Goal: Task Accomplishment & Management: Manage account settings

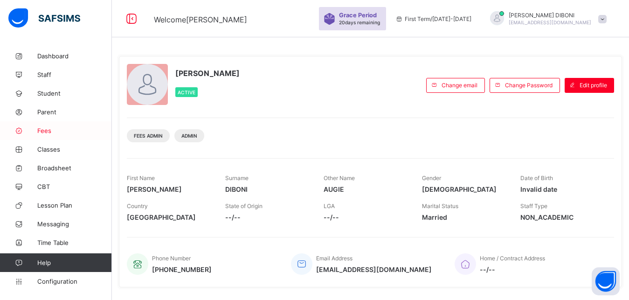
click at [49, 129] on span "Fees" at bounding box center [74, 130] width 75 height 7
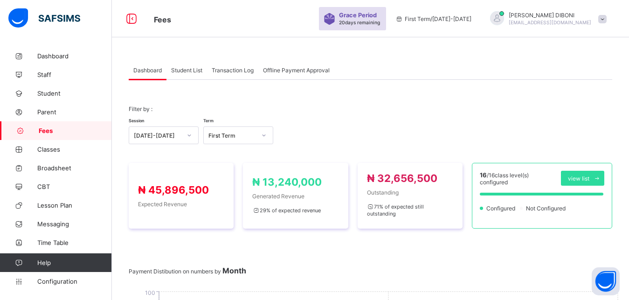
click at [185, 69] on span "Student List" at bounding box center [186, 70] width 31 height 7
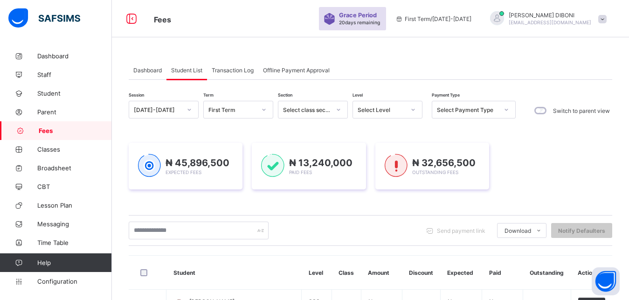
click at [390, 109] on div "Select Level" at bounding box center [381, 109] width 48 height 7
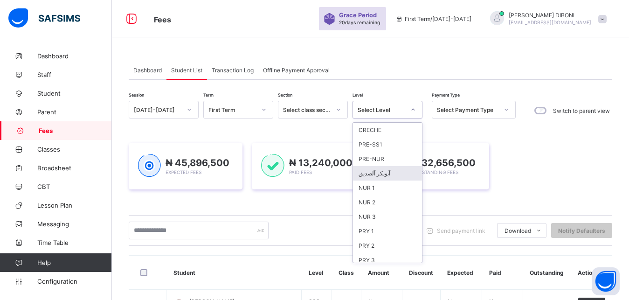
scroll to position [120, 0]
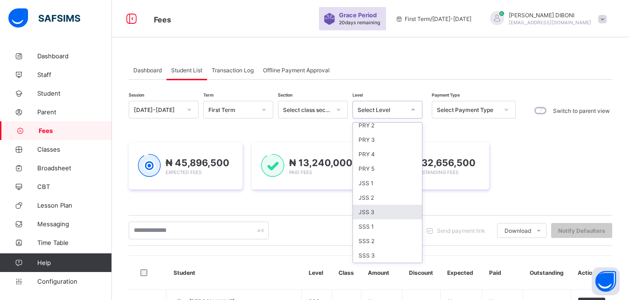
click at [387, 212] on div "JSS 3" at bounding box center [387, 212] width 69 height 14
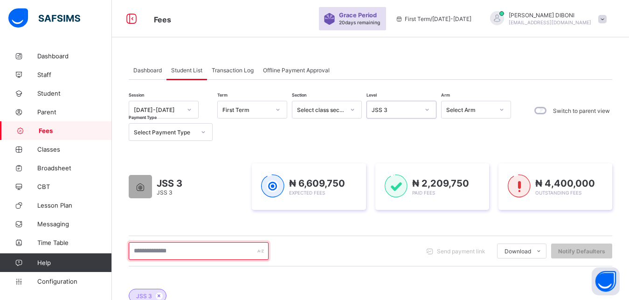
click at [198, 252] on input "text" at bounding box center [199, 251] width 140 height 18
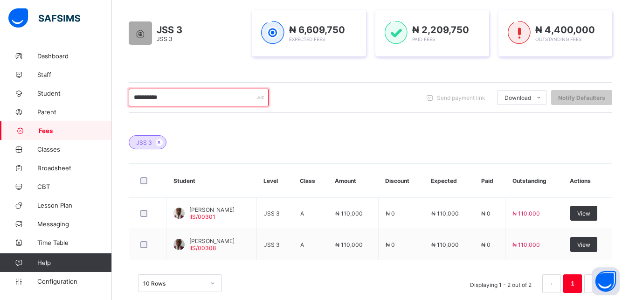
scroll to position [170, 0]
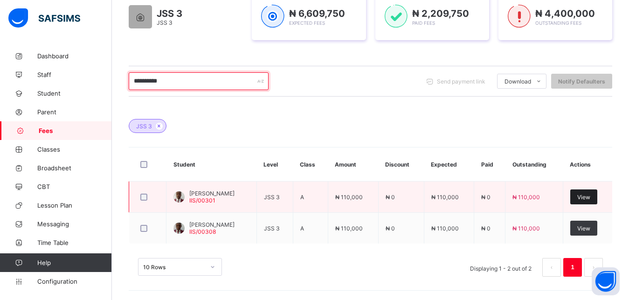
type input "**********"
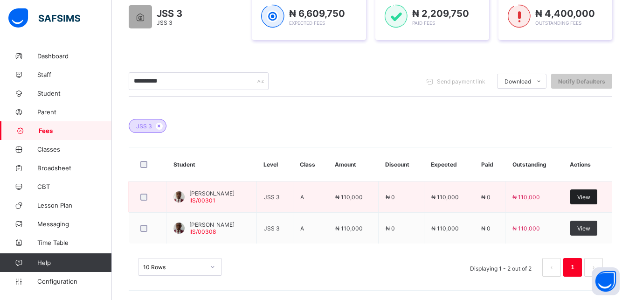
click at [589, 195] on span "View" at bounding box center [583, 196] width 13 height 7
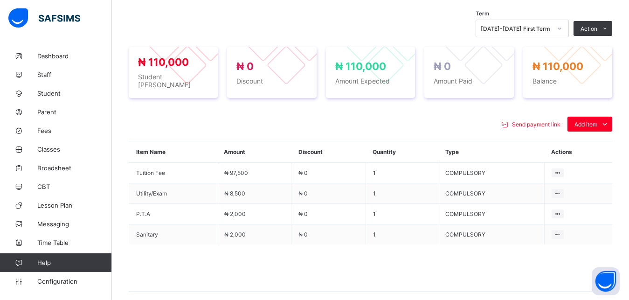
scroll to position [343, 0]
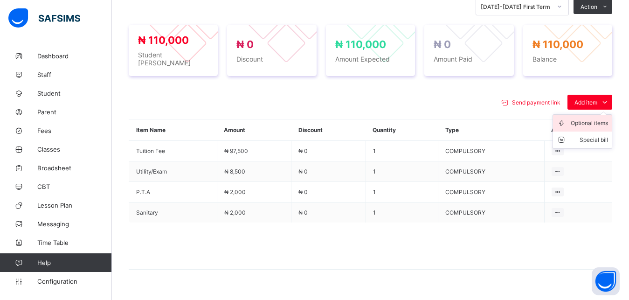
click at [591, 118] on div "Optional items" at bounding box center [588, 122] width 37 height 9
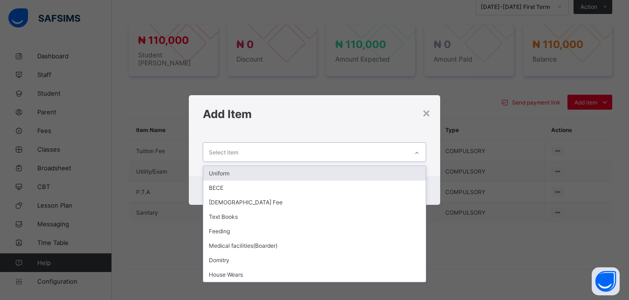
click at [309, 151] on div "Select item" at bounding box center [305, 152] width 205 height 18
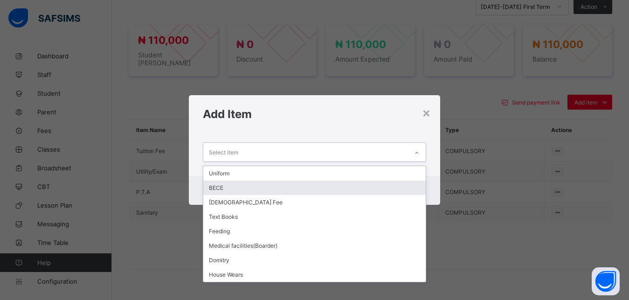
click at [296, 189] on div "BECE" at bounding box center [314, 187] width 223 height 14
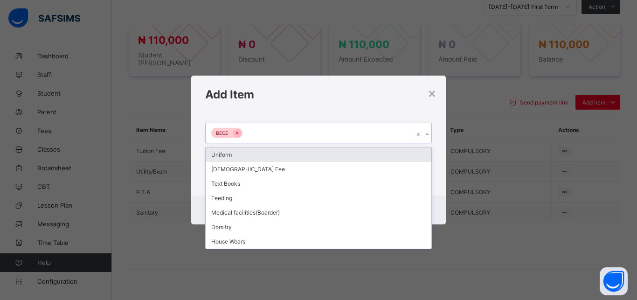
click at [307, 130] on div "BECE" at bounding box center [310, 133] width 208 height 20
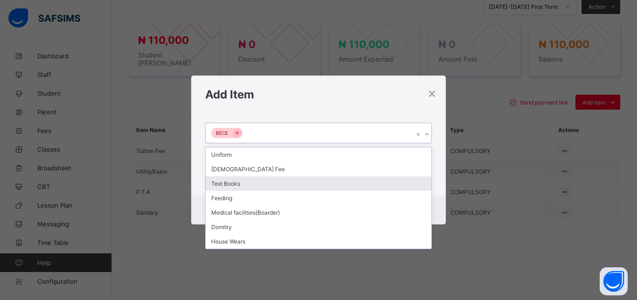
click at [287, 182] on div "Text Books" at bounding box center [319, 183] width 226 height 14
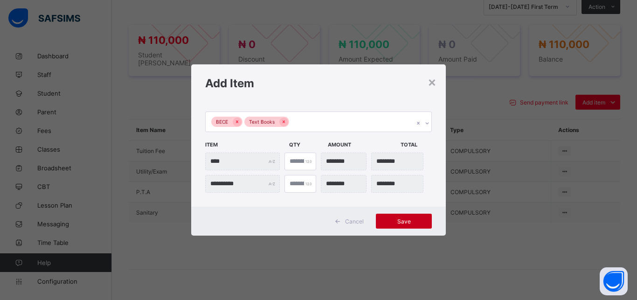
click at [402, 223] on span "Save" at bounding box center [404, 221] width 42 height 7
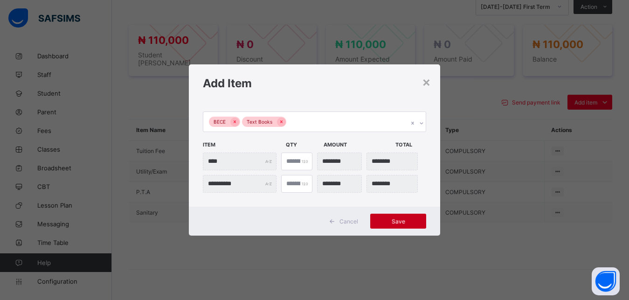
scroll to position [334, 0]
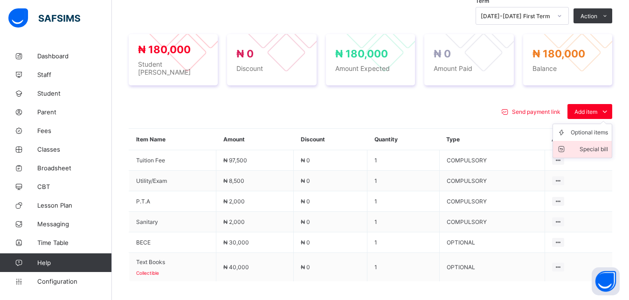
click at [595, 144] on div "Special bill" at bounding box center [588, 148] width 37 height 9
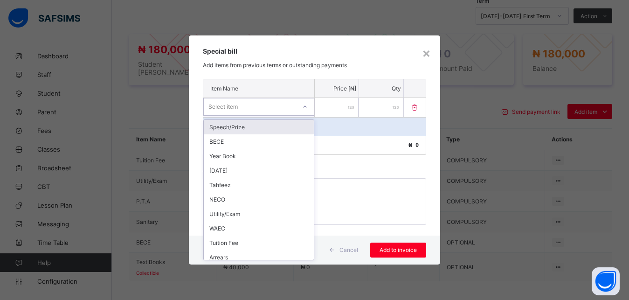
click at [272, 110] on div "Select item" at bounding box center [250, 106] width 92 height 13
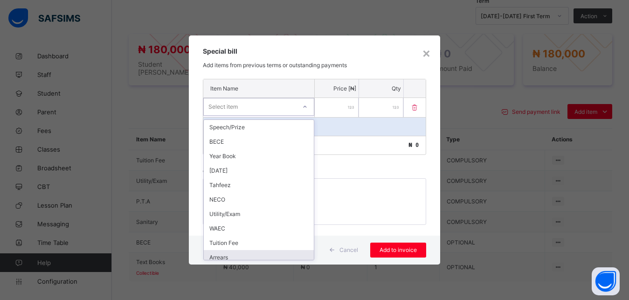
click at [269, 255] on div "Arrears" at bounding box center [259, 257] width 110 height 14
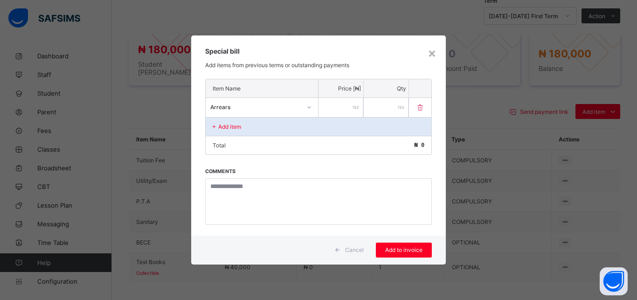
click at [336, 108] on input "number" at bounding box center [340, 107] width 45 height 19
type input "*****"
click at [398, 248] on span "Add to invoice" at bounding box center [404, 249] width 42 height 7
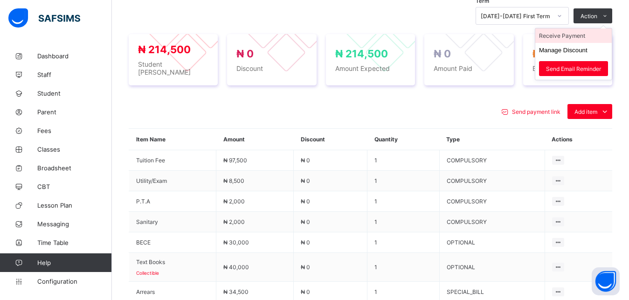
click at [593, 35] on li "Receive Payment" at bounding box center [573, 35] width 76 height 14
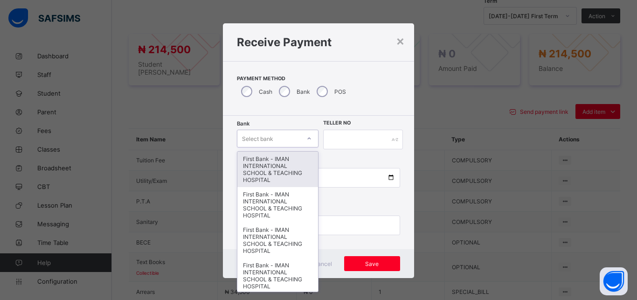
click at [272, 138] on div "Select bank" at bounding box center [268, 138] width 63 height 13
click at [272, 163] on div "First Bank - IMAN INTERNATIONAL SCHOOL & TEACHING HOSPITAL" at bounding box center [277, 168] width 81 height 35
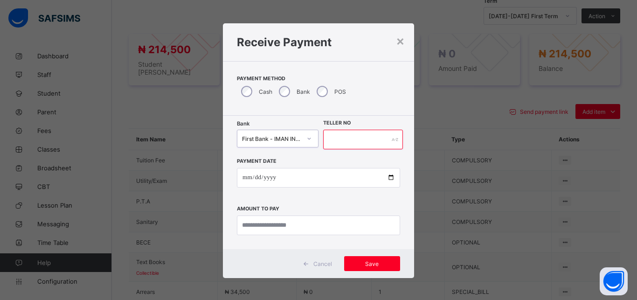
click at [342, 141] on input "text" at bounding box center [363, 140] width 80 height 20
type input "*****"
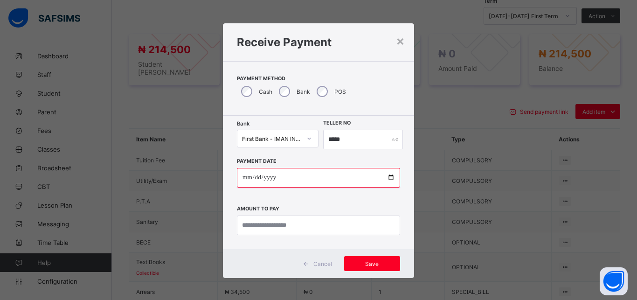
click at [385, 178] on input "date" at bounding box center [318, 178] width 163 height 20
type input "**********"
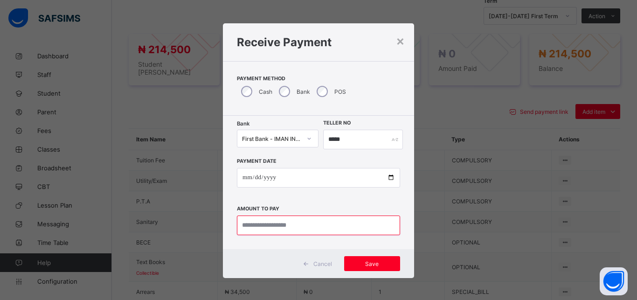
click at [301, 223] on input "currency" at bounding box center [318, 225] width 163 height 20
click at [396, 43] on div "×" at bounding box center [400, 41] width 9 height 16
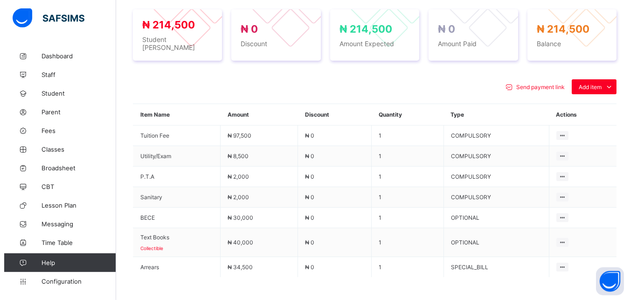
scroll to position [381, 0]
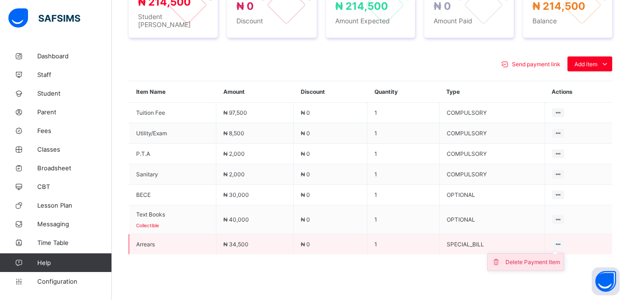
click at [545, 258] on div "Delete Payment Item" at bounding box center [532, 261] width 55 height 9
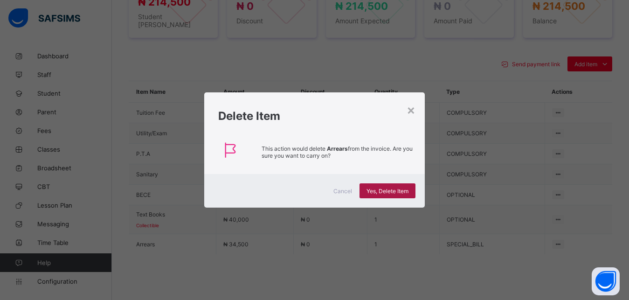
click at [395, 187] on div "Yes, Delete Item" at bounding box center [387, 190] width 56 height 15
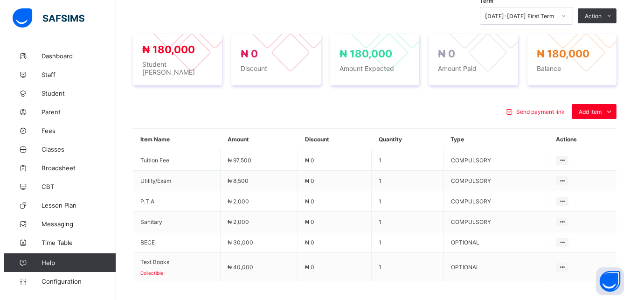
scroll to position [409, 0]
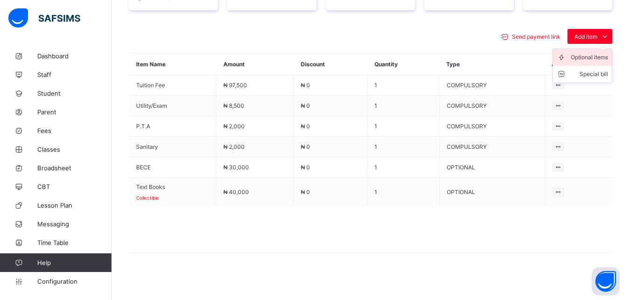
click at [588, 55] on div "Optional items" at bounding box center [588, 57] width 37 height 9
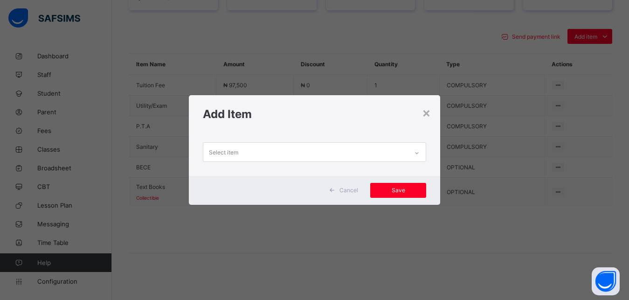
click at [360, 148] on div "Select item" at bounding box center [305, 152] width 205 height 18
click at [428, 114] on div "×" at bounding box center [426, 112] width 9 height 16
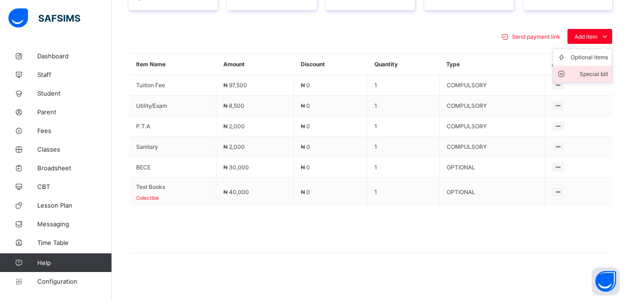
click at [596, 74] on div "Special bill" at bounding box center [588, 73] width 37 height 9
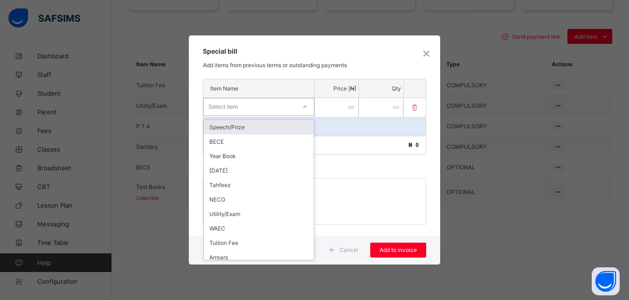
click at [289, 108] on div "Select item" at bounding box center [250, 106] width 92 height 13
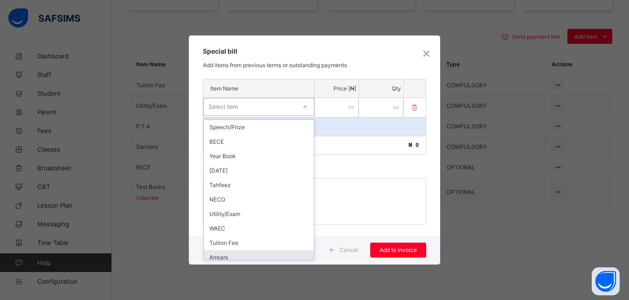
click at [256, 257] on div "Arrears" at bounding box center [259, 257] width 110 height 14
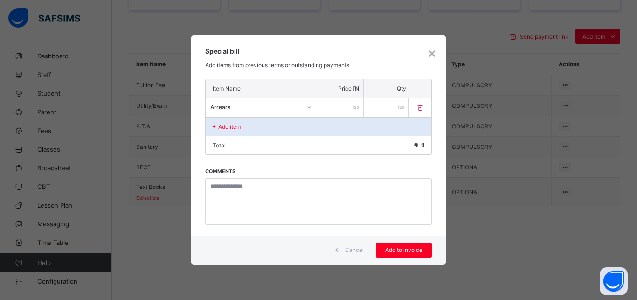
click at [339, 107] on input "number" at bounding box center [340, 107] width 45 height 19
type input "*****"
click at [401, 245] on div "Add to invoice" at bounding box center [404, 249] width 56 height 15
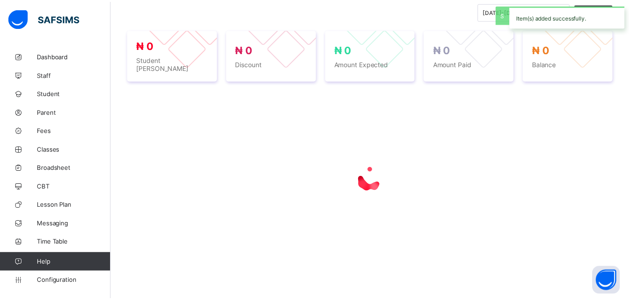
scroll to position [334, 0]
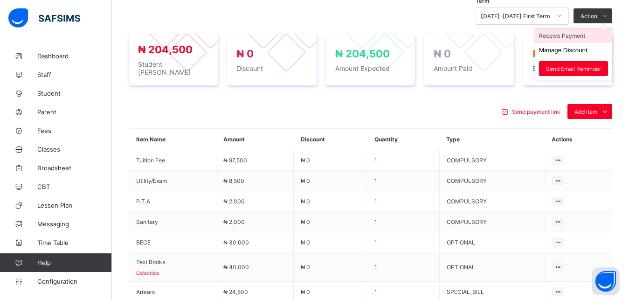
click at [575, 39] on li "Receive Payment" at bounding box center [573, 35] width 76 height 14
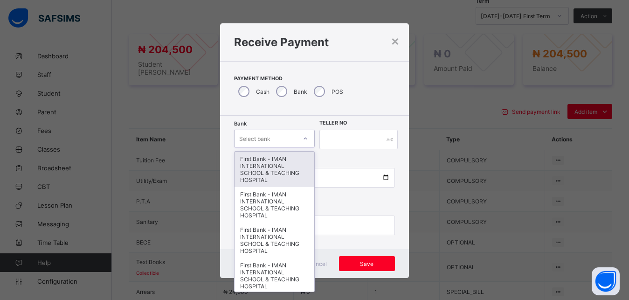
click at [256, 137] on div "Select bank" at bounding box center [254, 139] width 31 height 18
click at [267, 160] on div "First Bank - IMAN INTERNATIONAL SCHOOL & TEACHING HOSPITAL" at bounding box center [273, 168] width 79 height 35
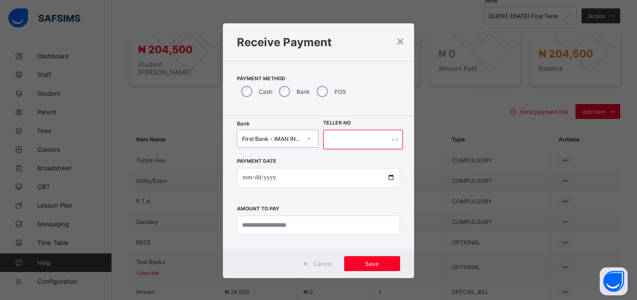
click at [328, 139] on input "text" at bounding box center [363, 140] width 80 height 20
type input "*****"
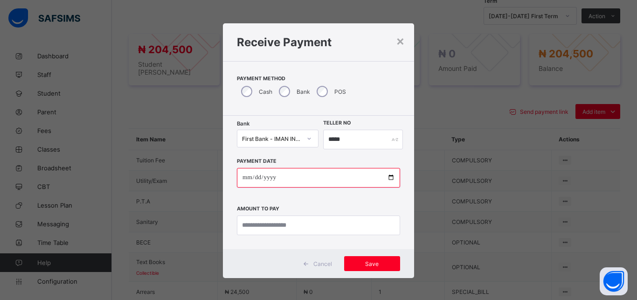
click at [385, 180] on input "date" at bounding box center [318, 178] width 163 height 20
type input "**********"
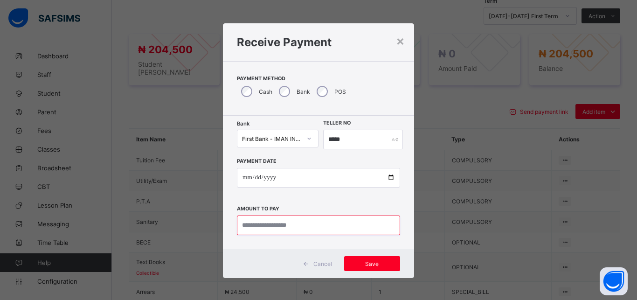
click at [295, 227] on input "currency" at bounding box center [318, 225] width 163 height 20
type input "*********"
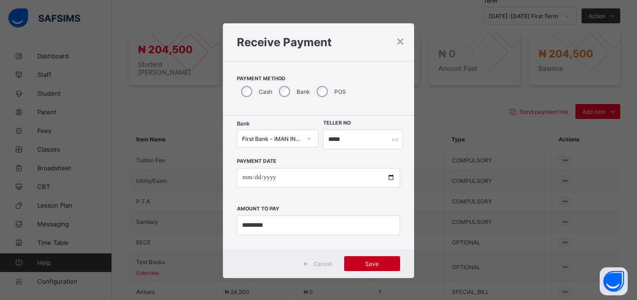
click at [361, 263] on span "Save" at bounding box center [372, 263] width 42 height 7
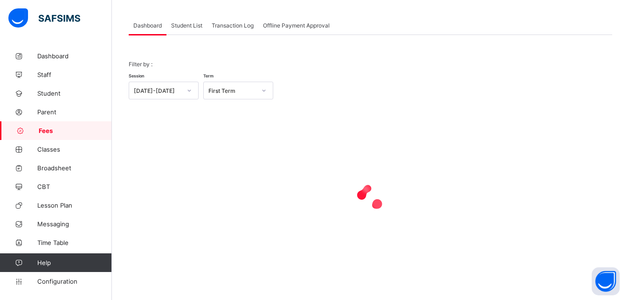
scroll to position [45, 0]
click at [179, 27] on span "Student List" at bounding box center [186, 25] width 31 height 7
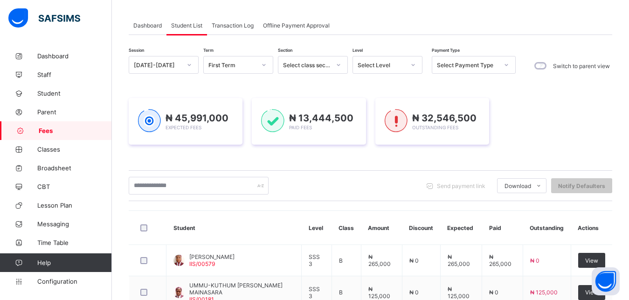
click at [378, 62] on div "Select Level" at bounding box center [381, 65] width 48 height 7
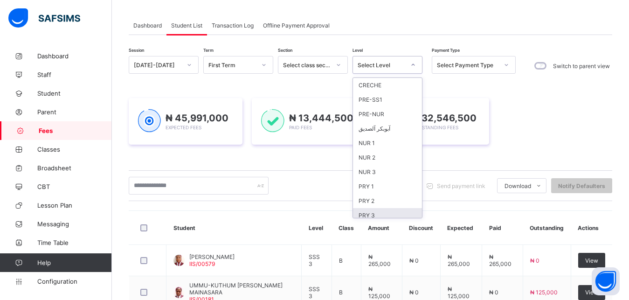
click at [384, 212] on div "PRY 3" at bounding box center [387, 215] width 69 height 14
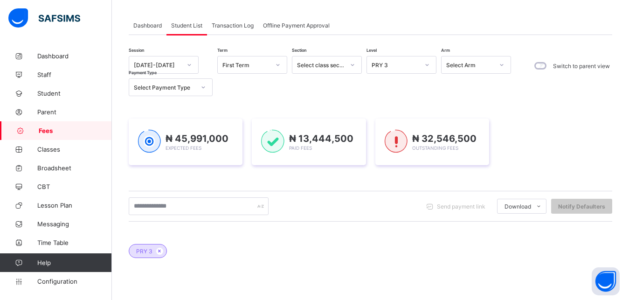
click at [384, 212] on div "Send payment link Download Students Payment Students Payment Status Student Ite…" at bounding box center [370, 206] width 483 height 18
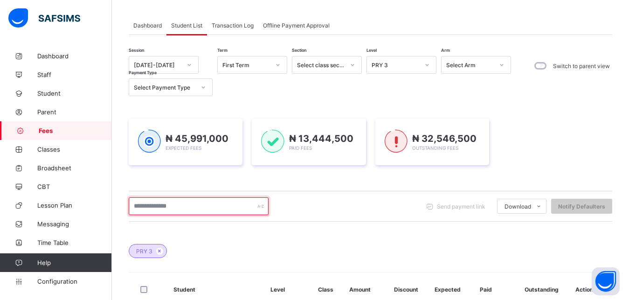
click at [211, 212] on input "text" at bounding box center [199, 206] width 140 height 18
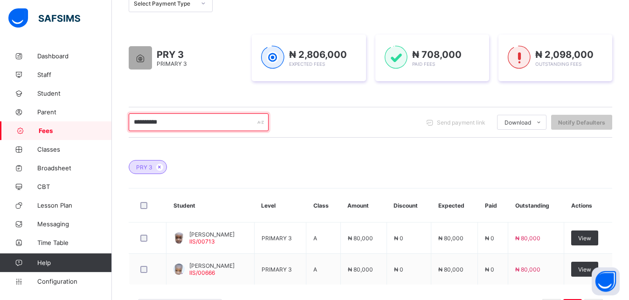
scroll to position [140, 0]
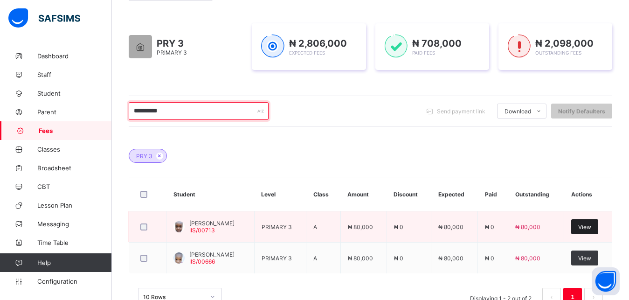
type input "**********"
click at [591, 229] on span "View" at bounding box center [584, 226] width 13 height 7
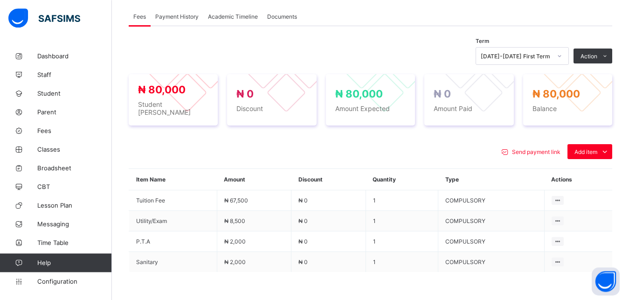
scroll to position [306, 0]
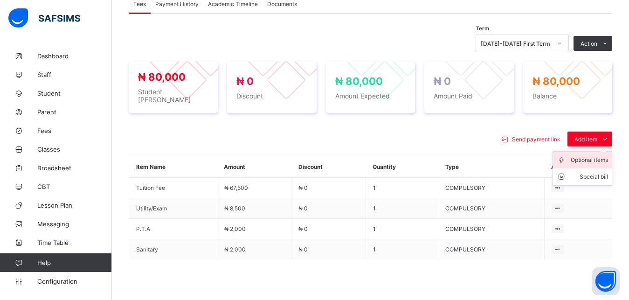
click at [589, 156] on div "Optional items" at bounding box center [588, 159] width 37 height 9
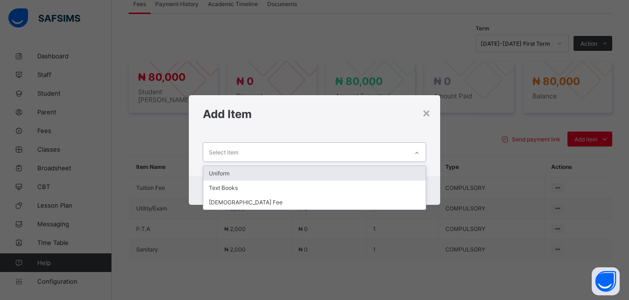
click at [371, 151] on div "Select item" at bounding box center [305, 152] width 205 height 18
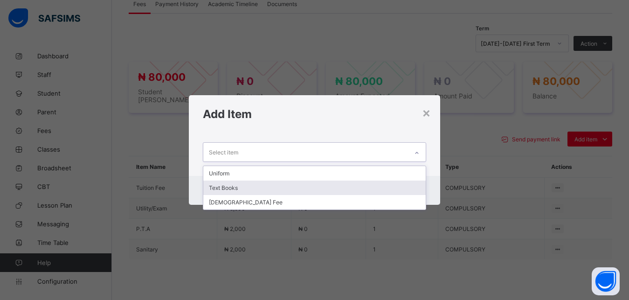
click at [326, 186] on div "Text Books" at bounding box center [314, 187] width 223 height 14
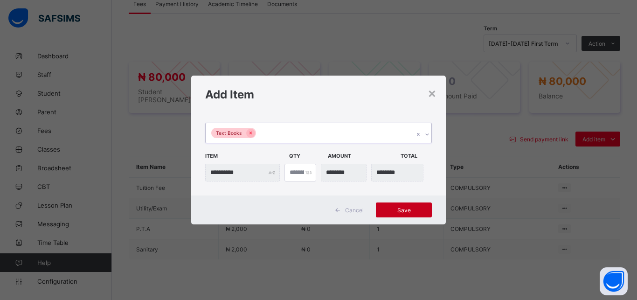
click at [396, 212] on span "Save" at bounding box center [404, 209] width 42 height 7
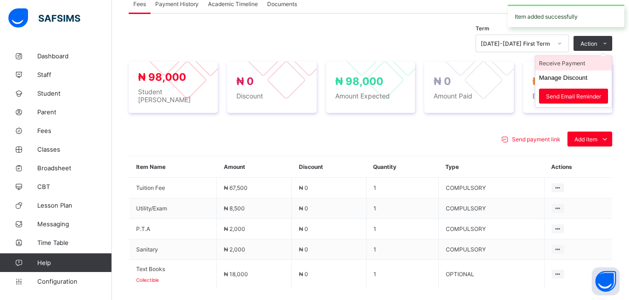
click at [590, 62] on li "Receive Payment" at bounding box center [573, 63] width 76 height 14
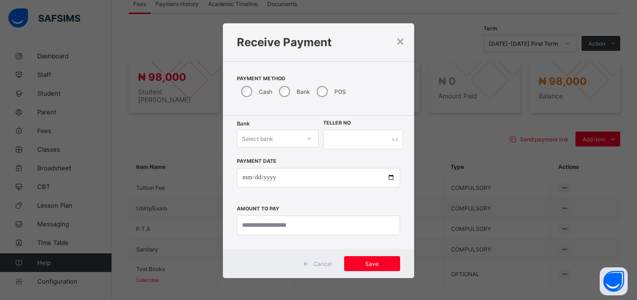
click at [274, 142] on div "Select bank" at bounding box center [268, 138] width 63 height 13
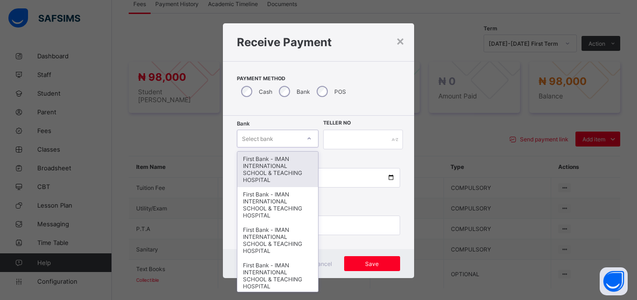
click at [275, 165] on div "First Bank - IMAN INTERNATIONAL SCHOOL & TEACHING HOSPITAL" at bounding box center [277, 168] width 81 height 35
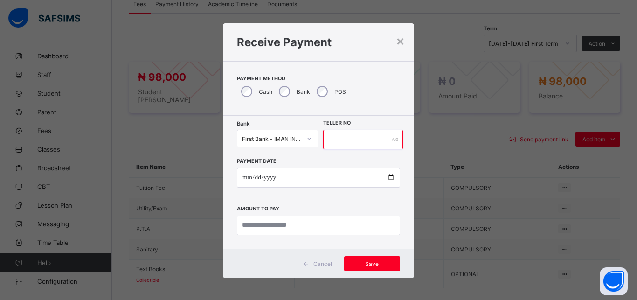
click at [331, 140] on input "text" at bounding box center [363, 140] width 80 height 20
type input "*****"
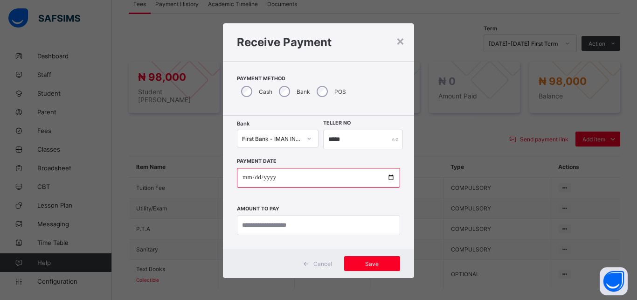
click at [385, 177] on input "date" at bounding box center [318, 178] width 163 height 20
type input "**********"
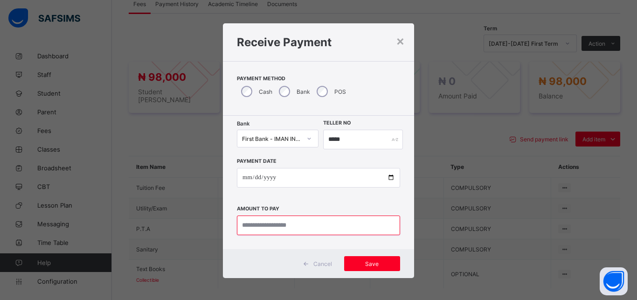
click at [308, 230] on input "currency" at bounding box center [318, 225] width 163 height 20
type input "********"
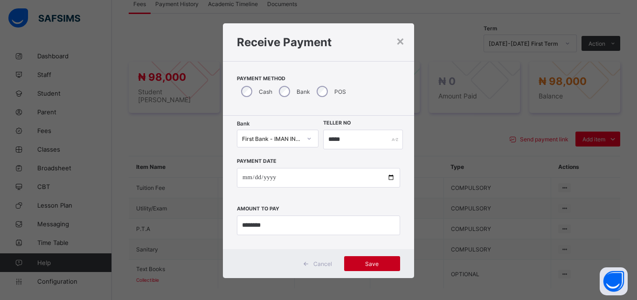
click at [374, 261] on span "Save" at bounding box center [372, 263] width 42 height 7
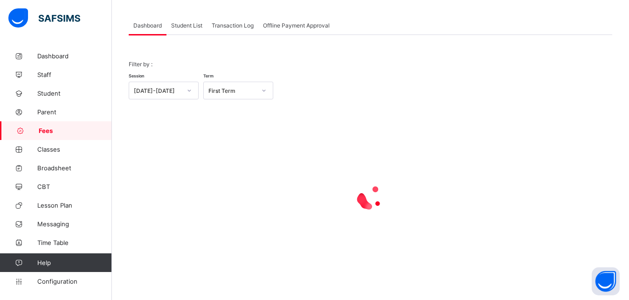
scroll to position [45, 0]
click at [180, 25] on span "Student List" at bounding box center [186, 25] width 31 height 7
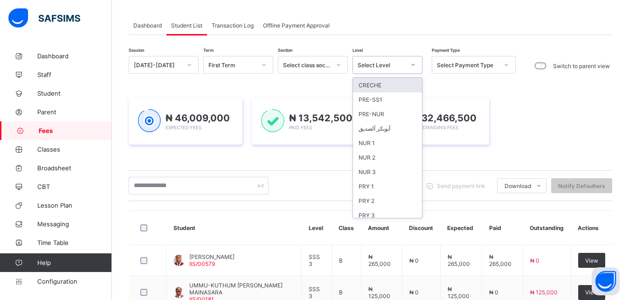
click at [388, 69] on div "Select Level" at bounding box center [378, 64] width 51 height 13
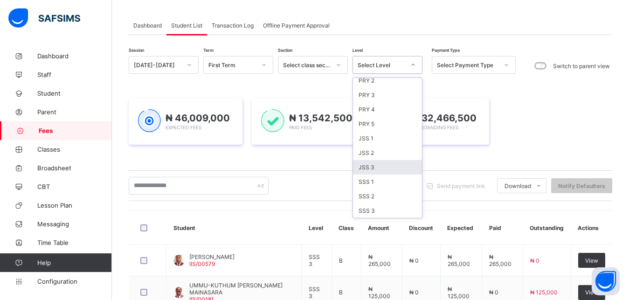
click at [392, 167] on div "JSS 3" at bounding box center [387, 167] width 69 height 14
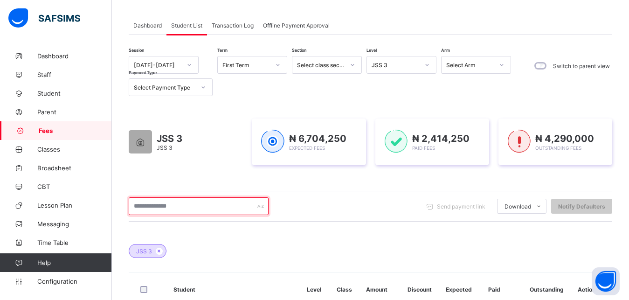
click at [199, 206] on input "text" at bounding box center [199, 206] width 140 height 18
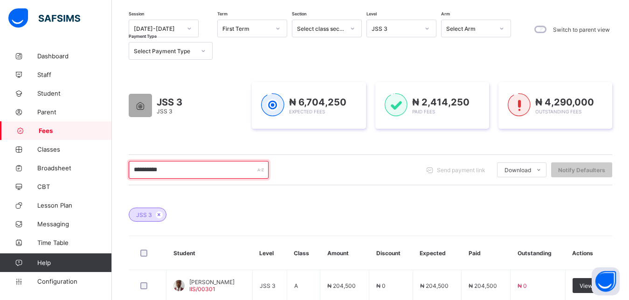
scroll to position [116, 0]
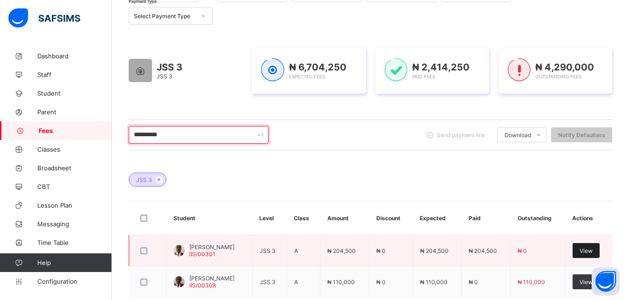
type input "**********"
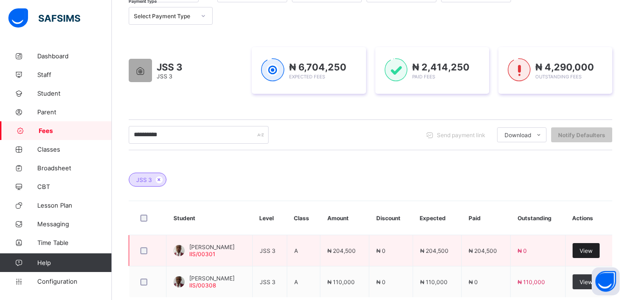
click at [598, 254] on div "View" at bounding box center [585, 250] width 27 height 15
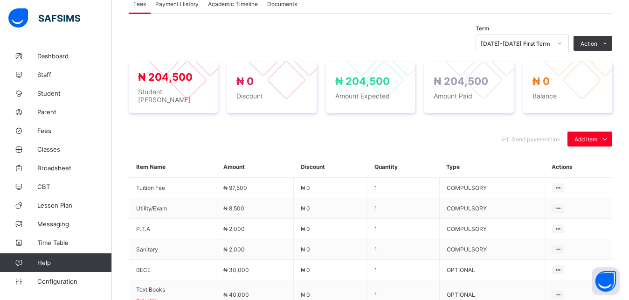
scroll to position [330, 0]
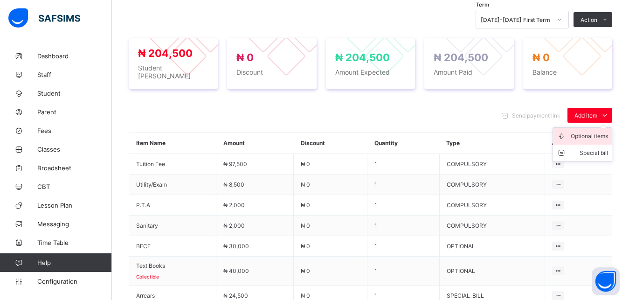
click at [588, 132] on div "Optional items" at bounding box center [588, 135] width 37 height 9
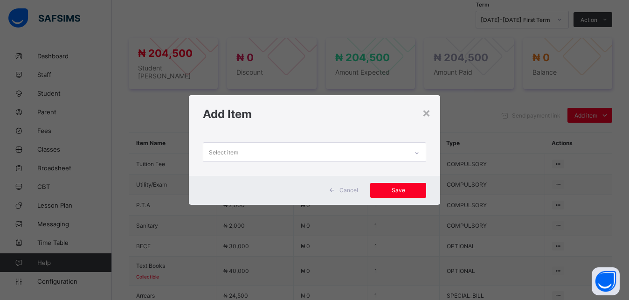
click at [395, 151] on div "Select item" at bounding box center [305, 152] width 205 height 18
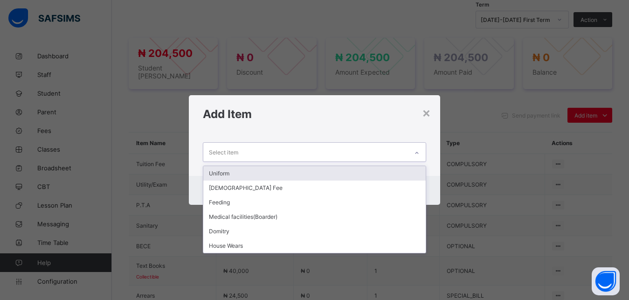
click at [356, 171] on div "Uniform" at bounding box center [314, 173] width 223 height 14
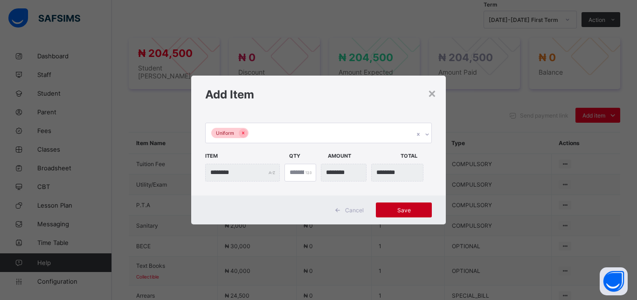
click at [398, 207] on span "Save" at bounding box center [404, 209] width 42 height 7
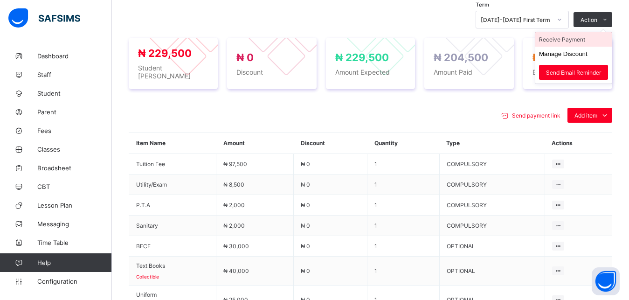
click at [582, 40] on li "Receive Payment" at bounding box center [573, 39] width 76 height 14
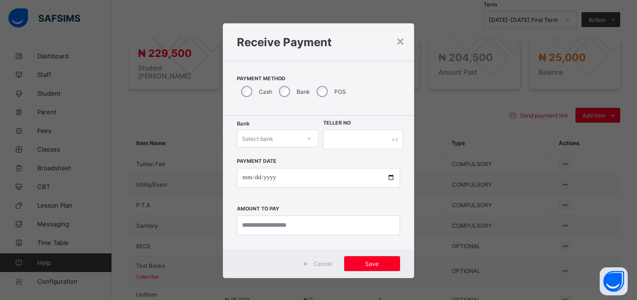
click at [273, 139] on div "Select bank" at bounding box center [268, 138] width 63 height 13
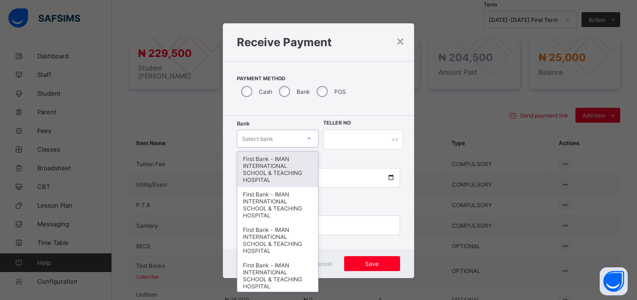
click at [271, 165] on div "First Bank - IMAN INTERNATIONAL SCHOOL & TEACHING HOSPITAL" at bounding box center [277, 168] width 81 height 35
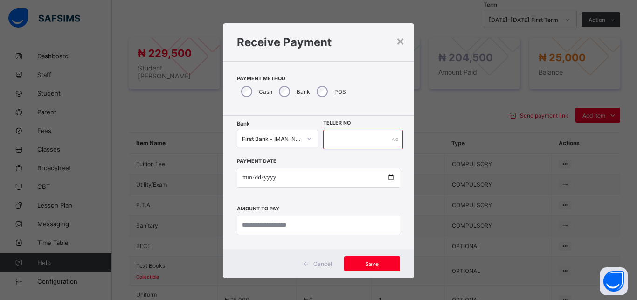
click at [335, 143] on input "text" at bounding box center [363, 140] width 80 height 20
type input "*****"
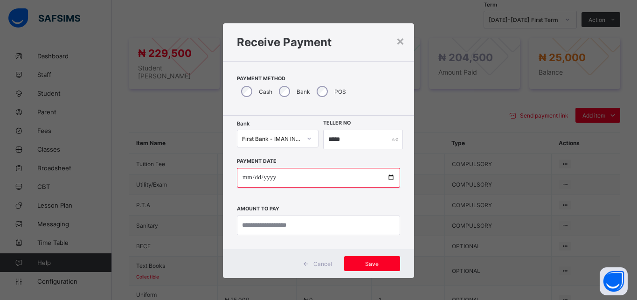
click at [386, 178] on input "date" at bounding box center [318, 178] width 163 height 20
type input "**********"
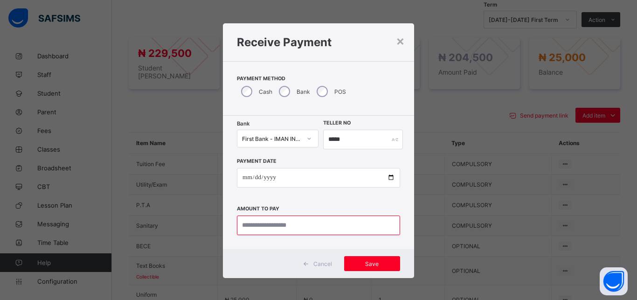
click at [293, 234] on input "currency" at bounding box center [318, 225] width 163 height 20
type input "********"
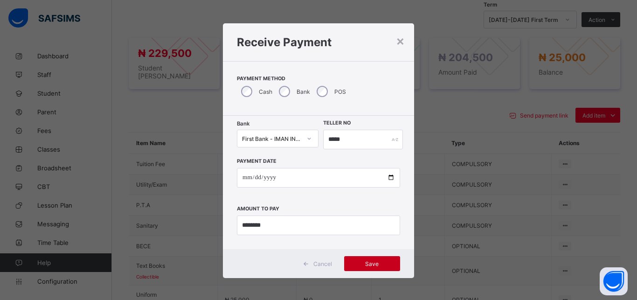
click at [368, 265] on span "Save" at bounding box center [372, 263] width 42 height 7
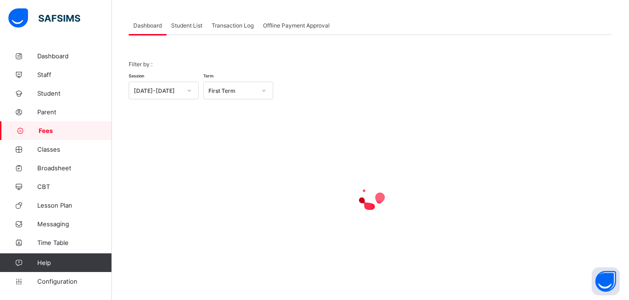
scroll to position [45, 0]
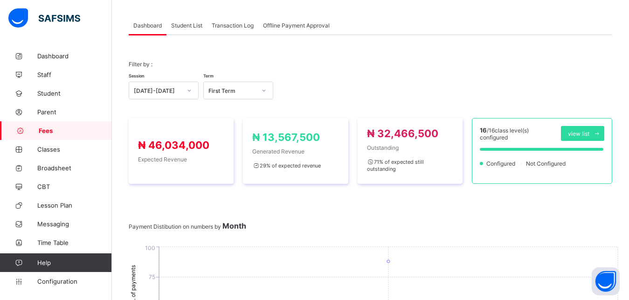
click at [192, 26] on span "Student List" at bounding box center [186, 25] width 31 height 7
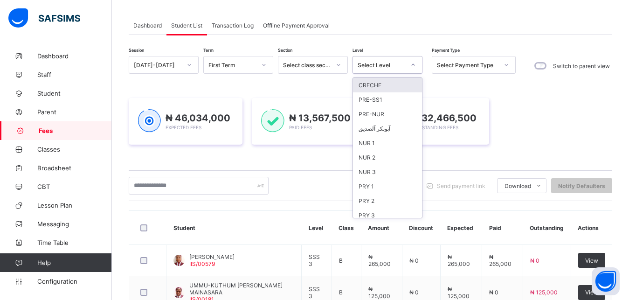
click at [387, 65] on div "Select Level" at bounding box center [381, 65] width 48 height 7
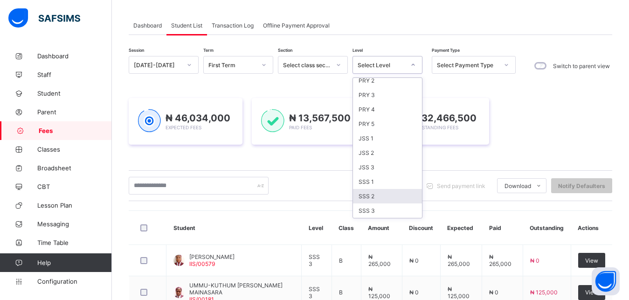
click at [394, 195] on div "SSS 2" at bounding box center [387, 196] width 69 height 14
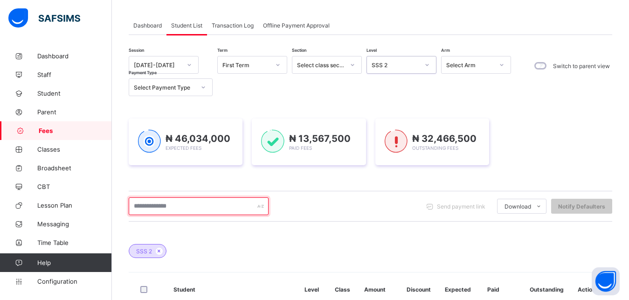
click at [206, 211] on input "text" at bounding box center [199, 206] width 140 height 18
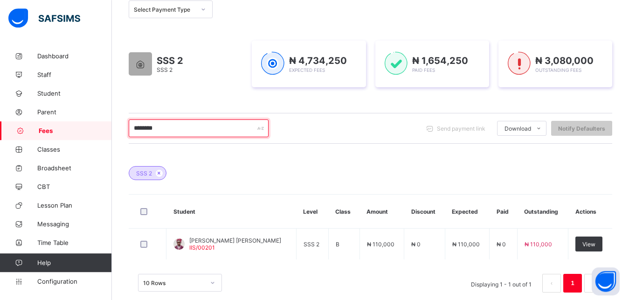
scroll to position [138, 0]
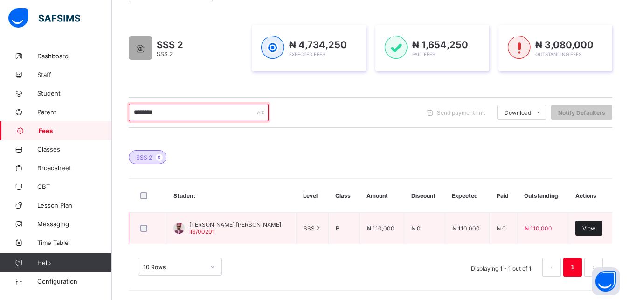
type input "********"
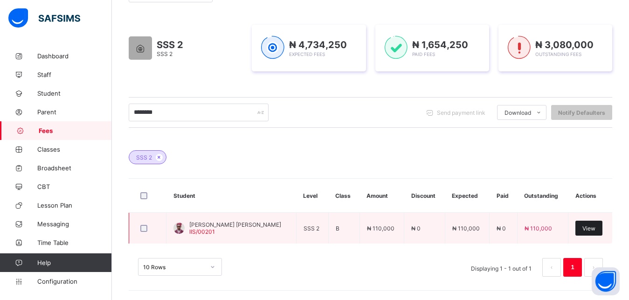
click at [593, 232] on div "View" at bounding box center [588, 227] width 27 height 15
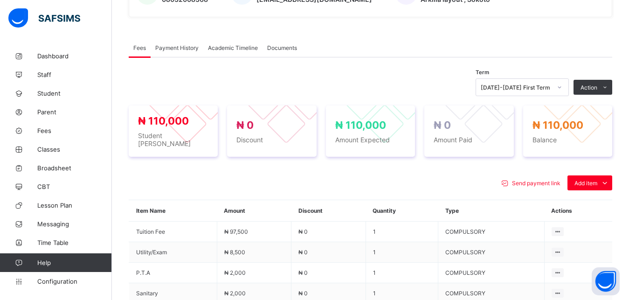
scroll to position [281, 0]
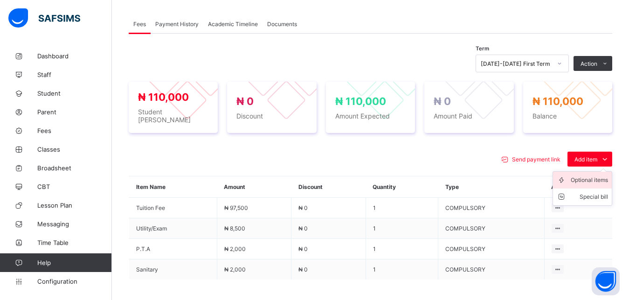
click at [590, 176] on div "Optional items" at bounding box center [588, 179] width 37 height 9
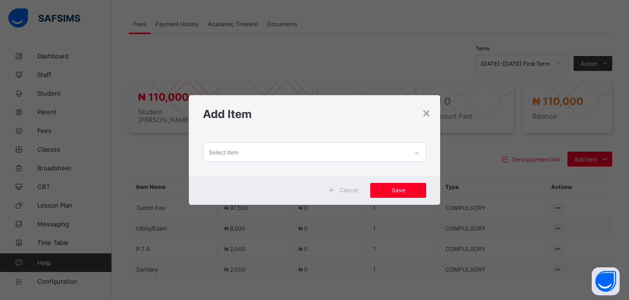
click at [362, 154] on div "Select item" at bounding box center [305, 152] width 205 height 18
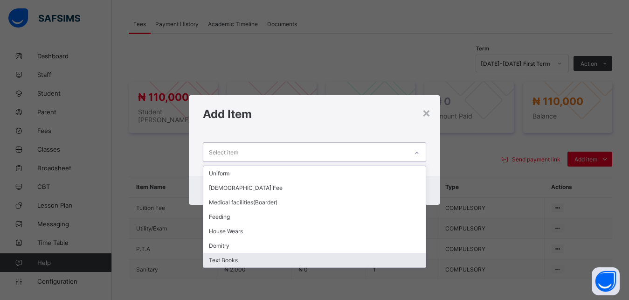
click at [283, 260] on div "Text Books" at bounding box center [314, 260] width 223 height 14
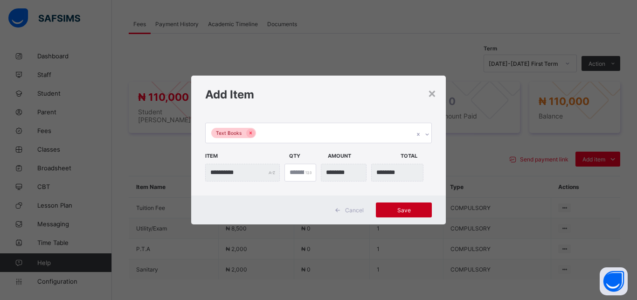
click at [393, 207] on span "Save" at bounding box center [404, 209] width 42 height 7
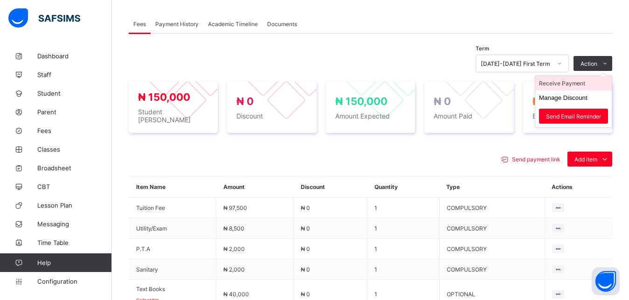
click at [579, 82] on li "Receive Payment" at bounding box center [573, 83] width 76 height 14
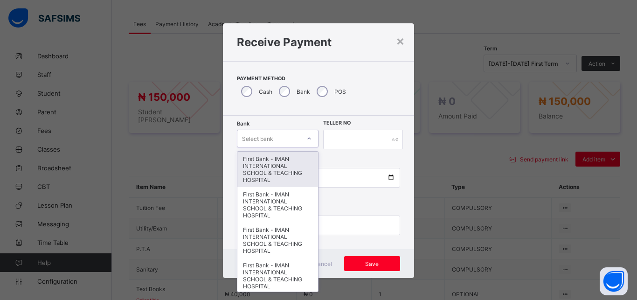
click at [270, 137] on div "Select bank" at bounding box center [268, 138] width 63 height 13
click at [274, 164] on div "First Bank - IMAN INTERNATIONAL SCHOOL & TEACHING HOSPITAL" at bounding box center [277, 168] width 81 height 35
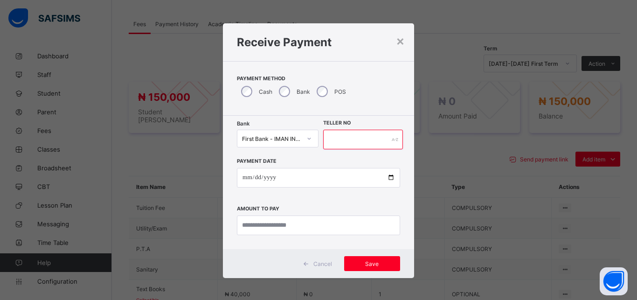
click at [332, 141] on input "text" at bounding box center [363, 140] width 80 height 20
type input "*****"
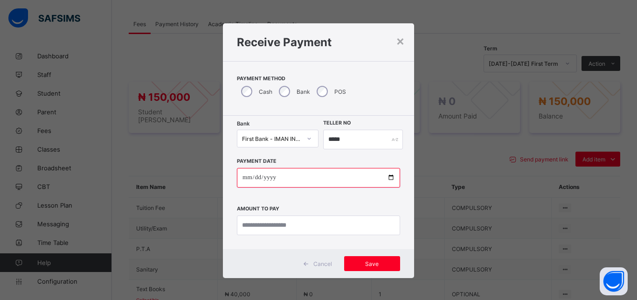
click at [383, 177] on input "date" at bounding box center [318, 178] width 163 height 20
type input "**********"
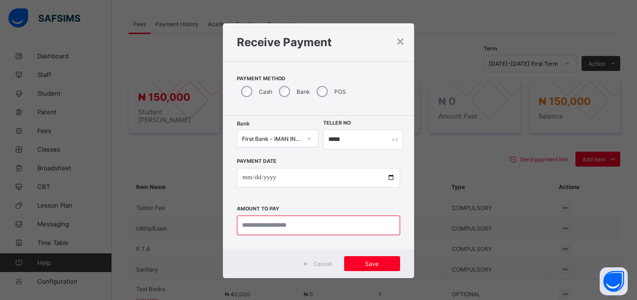
click at [267, 219] on input "currency" at bounding box center [318, 225] width 163 height 20
type input "********"
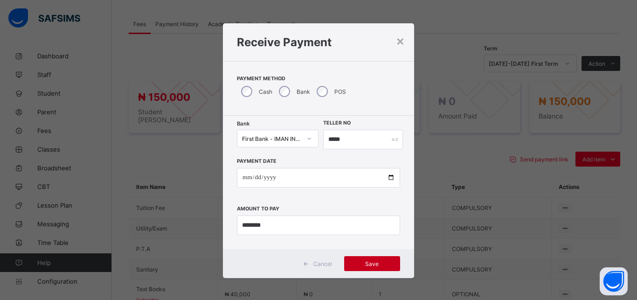
click at [371, 267] on span "Save" at bounding box center [372, 263] width 42 height 7
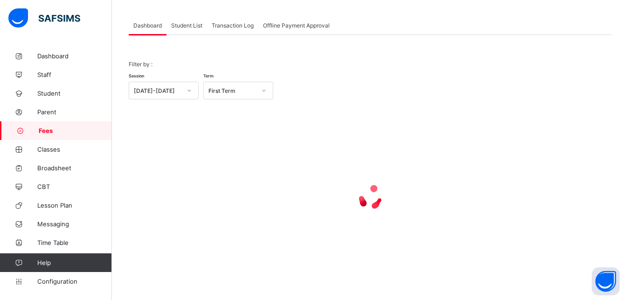
scroll to position [45, 0]
click at [183, 27] on span "Student List" at bounding box center [186, 25] width 31 height 7
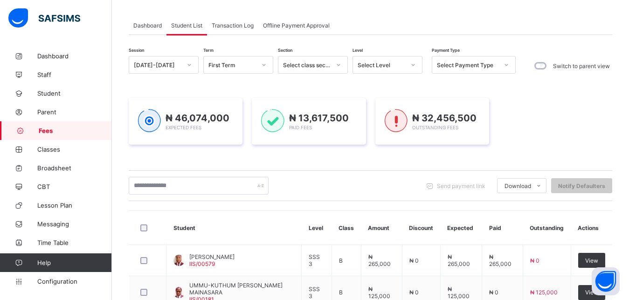
click at [376, 61] on div "Select Level" at bounding box center [378, 64] width 51 height 13
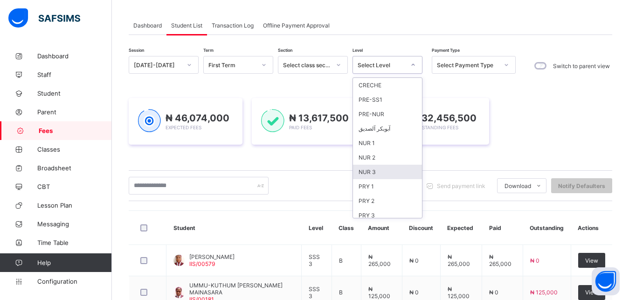
click at [390, 173] on div "NUR 3" at bounding box center [387, 171] width 69 height 14
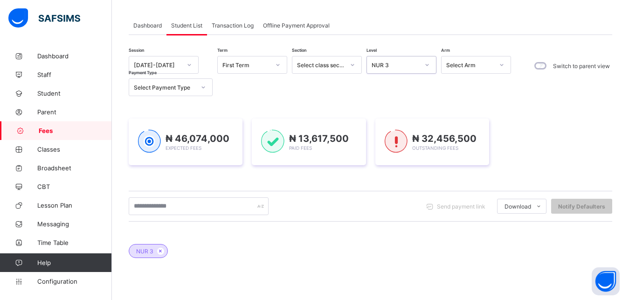
click at [390, 173] on div "₦ 46,074,000 Expected Fees ₦ 13,617,500 Paid Fees ₦ 32,456,500 Outstanding Fees" at bounding box center [370, 141] width 483 height 75
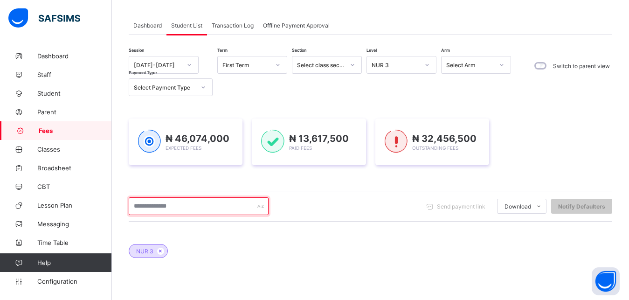
click at [228, 210] on input "text" at bounding box center [199, 206] width 140 height 18
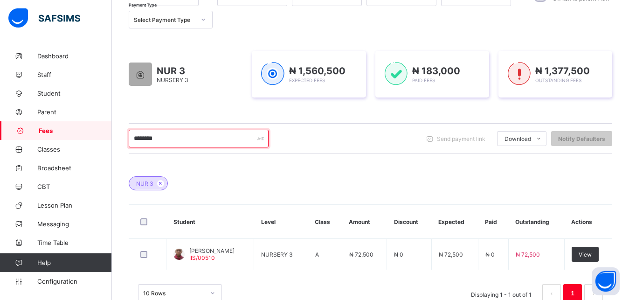
scroll to position [138, 0]
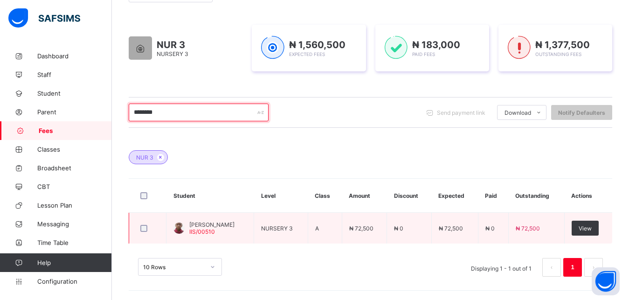
type input "********"
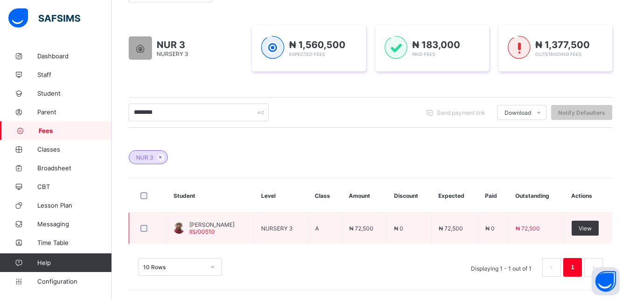
click at [595, 238] on td "View" at bounding box center [588, 227] width 48 height 31
click at [591, 229] on span "View" at bounding box center [584, 228] width 13 height 7
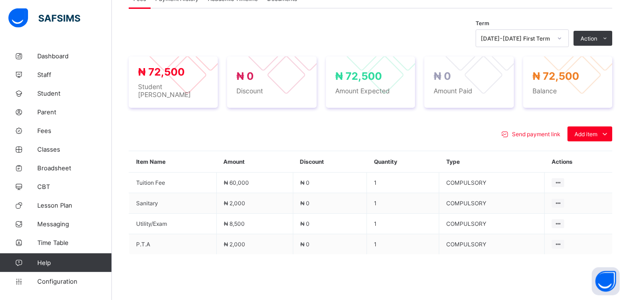
scroll to position [329, 0]
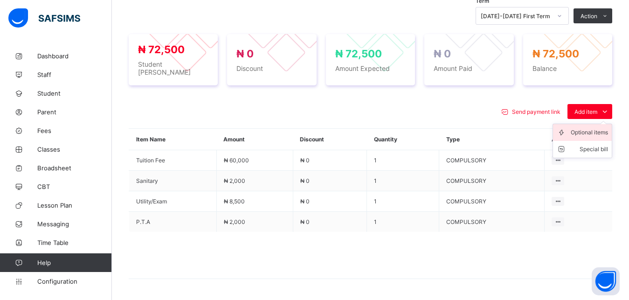
click at [587, 130] on div "Optional items" at bounding box center [588, 132] width 37 height 9
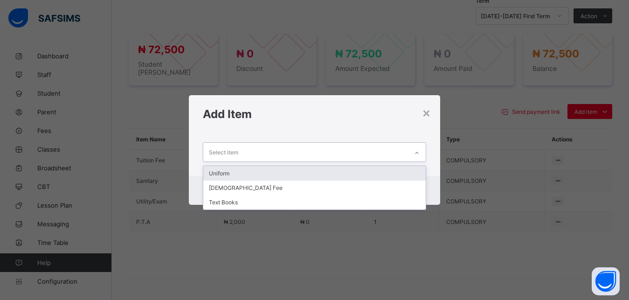
click at [318, 155] on div "Select item" at bounding box center [305, 152] width 205 height 18
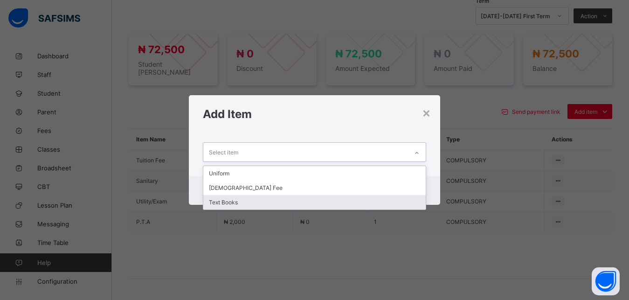
click at [293, 201] on div "Text Books" at bounding box center [314, 202] width 223 height 14
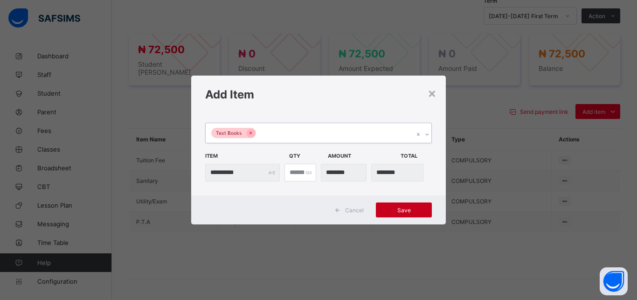
click at [394, 207] on span "Save" at bounding box center [404, 209] width 42 height 7
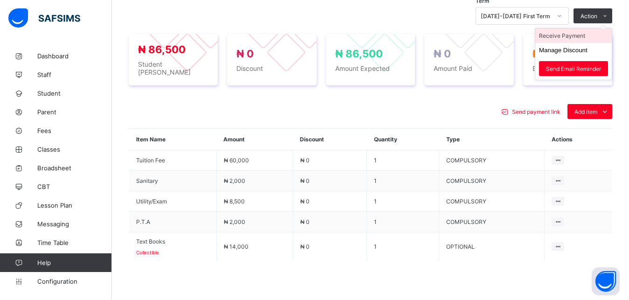
click at [576, 34] on li "Receive Payment" at bounding box center [573, 35] width 76 height 14
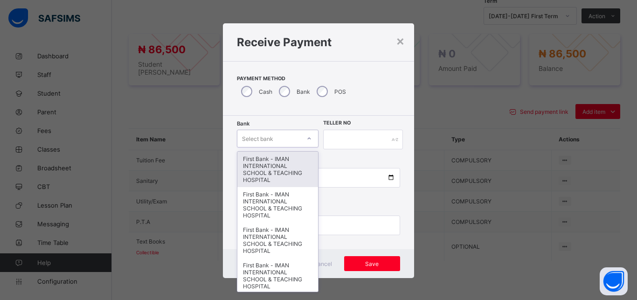
click at [267, 137] on div "Select bank" at bounding box center [257, 139] width 31 height 18
click at [270, 158] on div "First Bank - IMAN INTERNATIONAL SCHOOL & TEACHING HOSPITAL" at bounding box center [277, 168] width 81 height 35
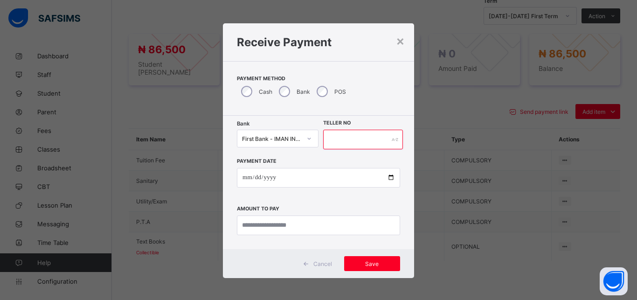
click at [334, 140] on input "text" at bounding box center [363, 140] width 80 height 20
type input "*****"
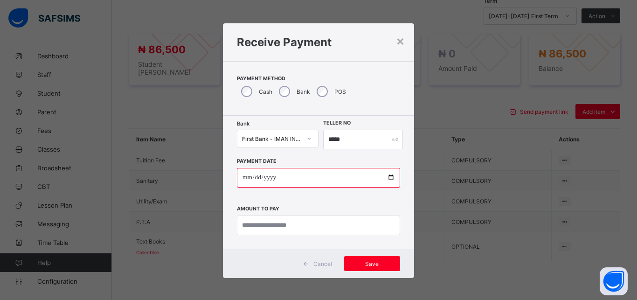
click at [384, 176] on input "date" at bounding box center [318, 178] width 163 height 20
type input "**********"
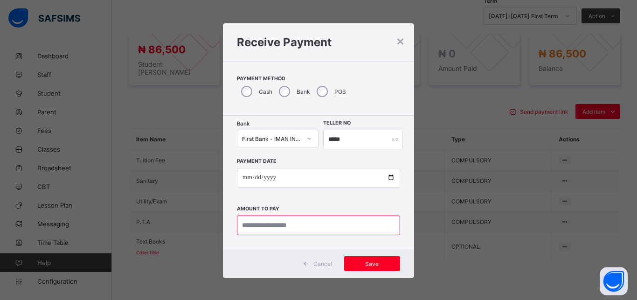
click at [298, 224] on input "currency" at bounding box center [318, 225] width 163 height 20
type input "********"
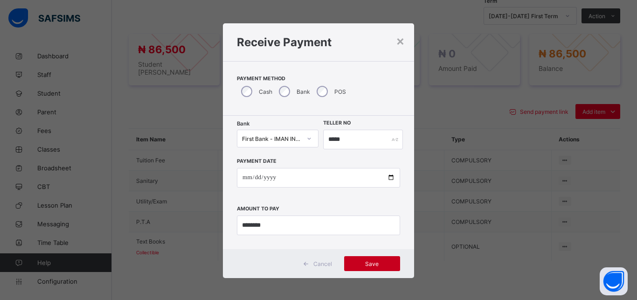
click at [360, 264] on span "Save" at bounding box center [372, 263] width 42 height 7
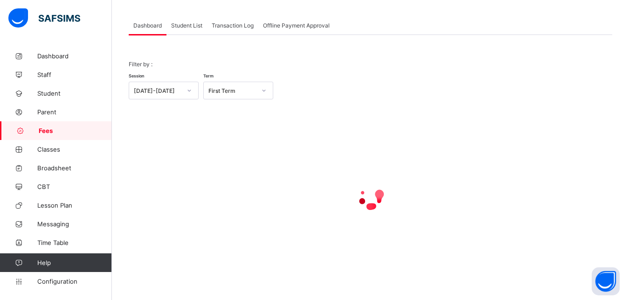
scroll to position [45, 0]
click at [190, 26] on span "Student List" at bounding box center [186, 25] width 31 height 7
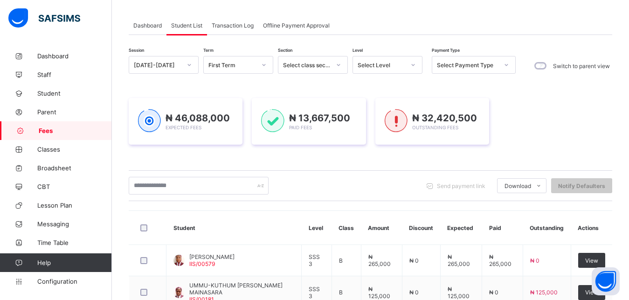
click at [372, 62] on div "Select Level" at bounding box center [381, 65] width 48 height 7
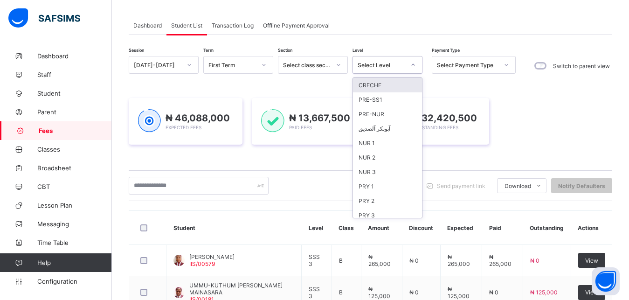
scroll to position [120, 0]
click at [394, 119] on div "PRY 5" at bounding box center [387, 123] width 69 height 14
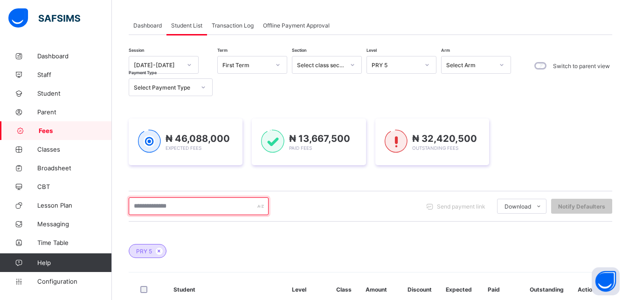
click at [216, 203] on input "text" at bounding box center [199, 206] width 140 height 18
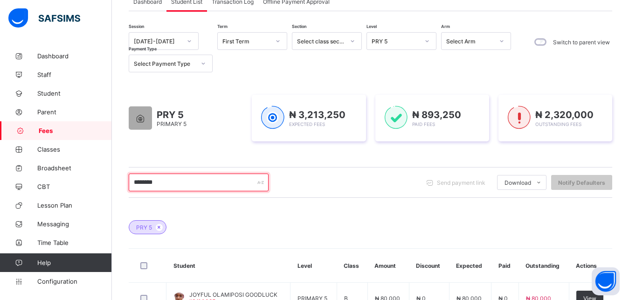
scroll to position [138, 0]
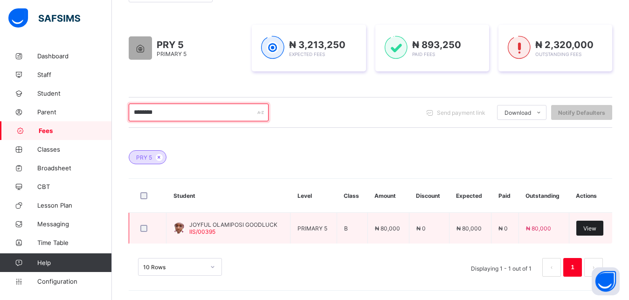
type input "********"
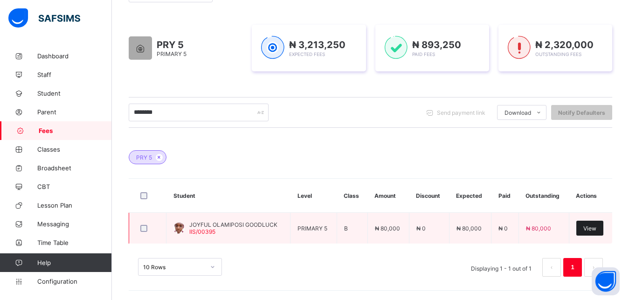
click at [599, 224] on div "View" at bounding box center [589, 227] width 27 height 15
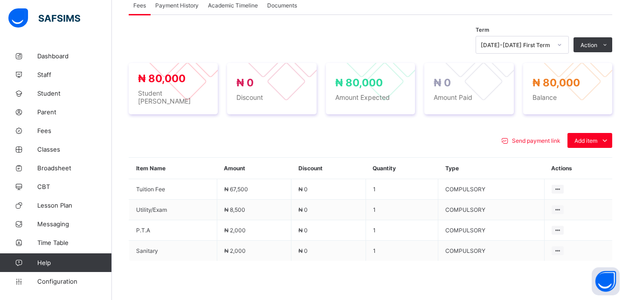
scroll to position [329, 0]
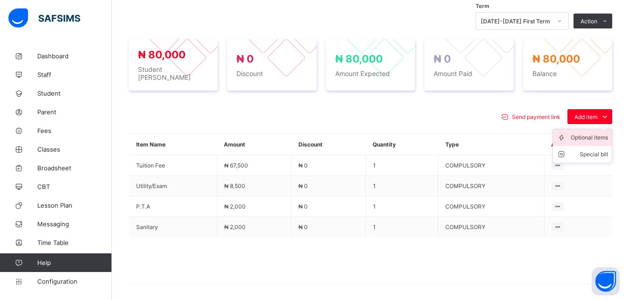
click at [598, 133] on div "Optional items" at bounding box center [588, 137] width 37 height 9
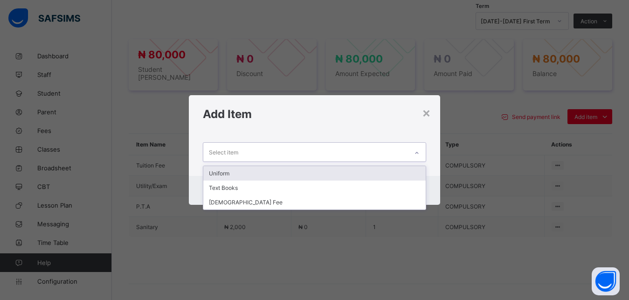
click at [379, 154] on div "Select item" at bounding box center [305, 152] width 205 height 18
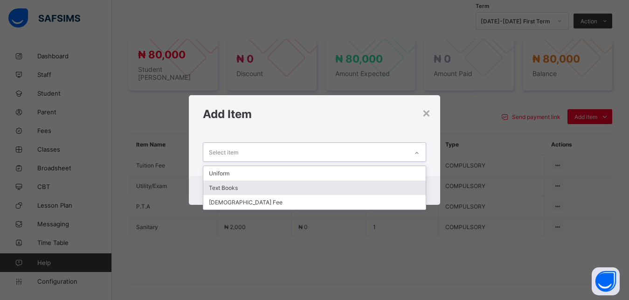
click at [329, 182] on div "Text Books" at bounding box center [314, 187] width 223 height 14
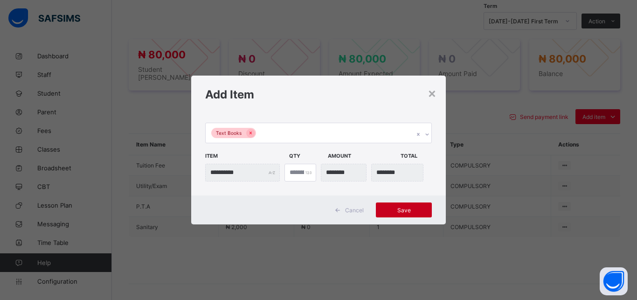
click at [405, 208] on span "Save" at bounding box center [404, 209] width 42 height 7
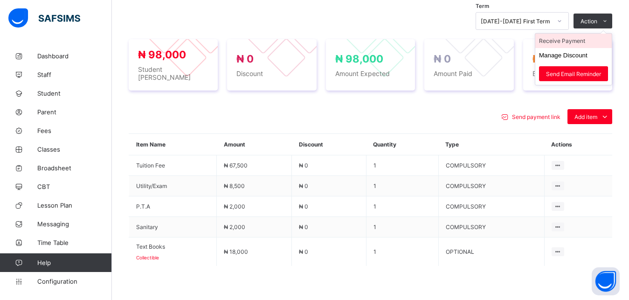
click at [579, 38] on li "Receive Payment" at bounding box center [573, 41] width 76 height 14
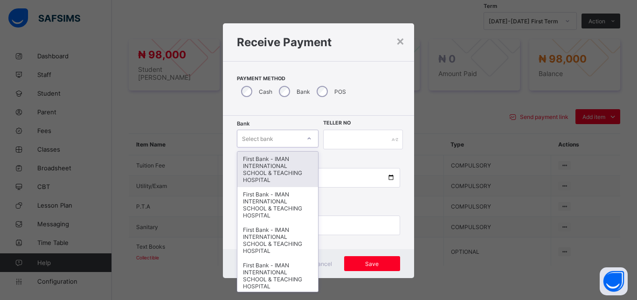
click at [271, 133] on div "Select bank" at bounding box center [268, 138] width 63 height 13
click at [269, 164] on div "First Bank - IMAN INTERNATIONAL SCHOOL & TEACHING HOSPITAL" at bounding box center [277, 168] width 81 height 35
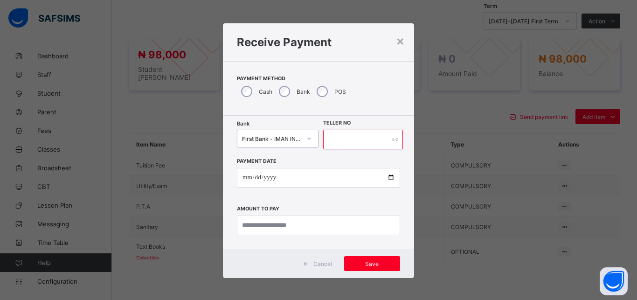
click at [348, 138] on input "text" at bounding box center [363, 140] width 80 height 20
type input "*****"
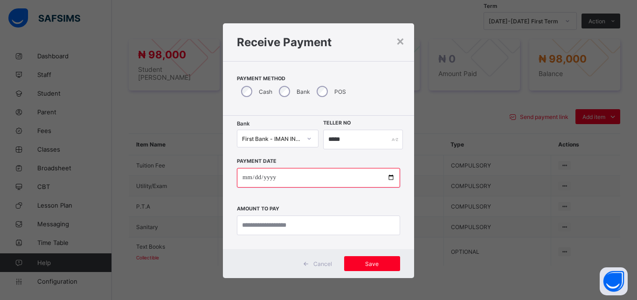
click at [385, 178] on input "date" at bounding box center [318, 178] width 163 height 20
type input "**********"
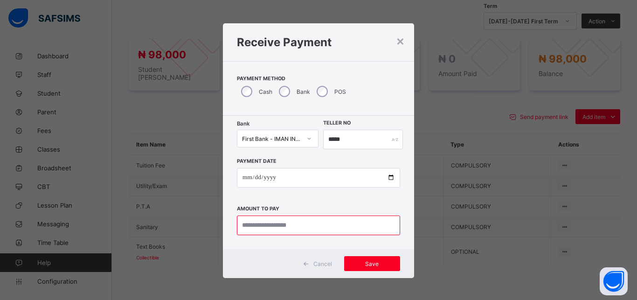
click at [284, 227] on input "currency" at bounding box center [318, 225] width 163 height 20
type input "********"
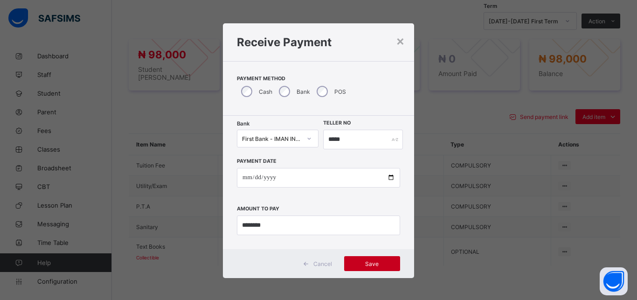
click at [362, 257] on div "Save" at bounding box center [372, 263] width 56 height 15
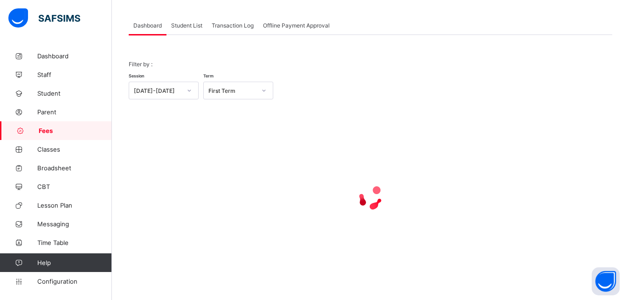
scroll to position [45, 0]
click at [189, 24] on span "Student List" at bounding box center [186, 25] width 31 height 7
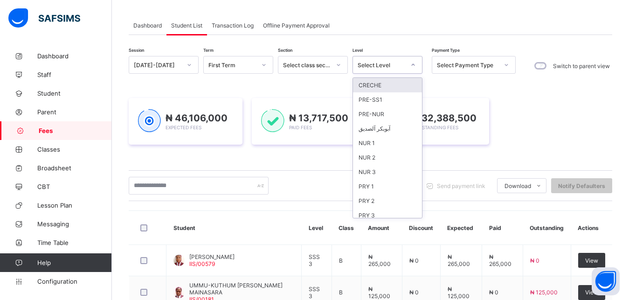
click at [380, 62] on div "Select Level" at bounding box center [381, 65] width 48 height 7
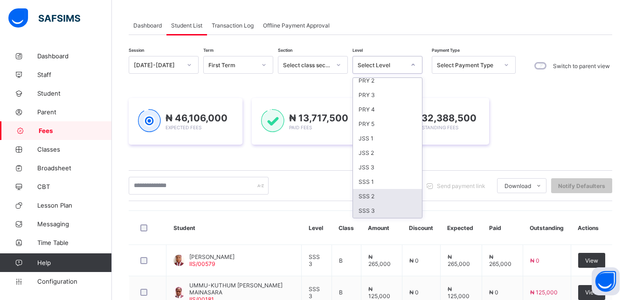
click at [398, 196] on div "SSS 2" at bounding box center [387, 196] width 69 height 14
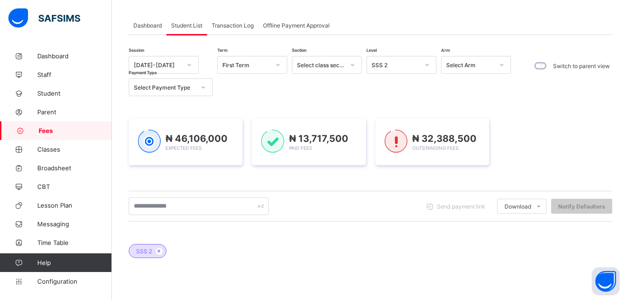
click at [398, 196] on div "Send payment link Download Students Payment Students Payment Status Student Ite…" at bounding box center [370, 206] width 483 height 31
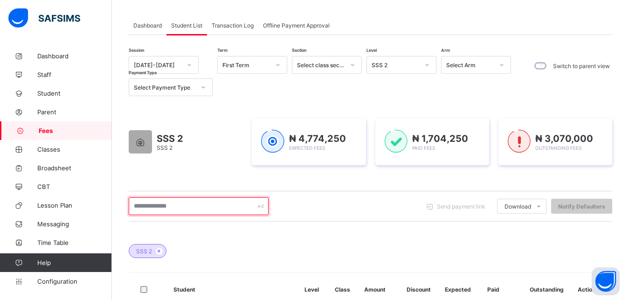
click at [200, 208] on input "text" at bounding box center [199, 206] width 140 height 18
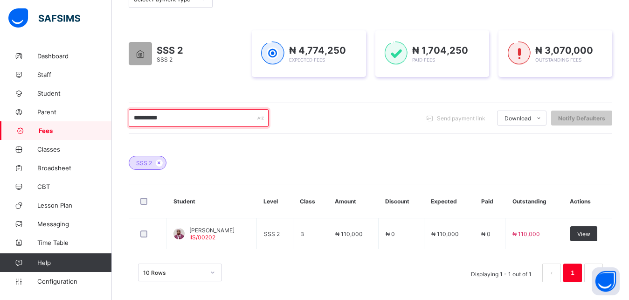
scroll to position [138, 0]
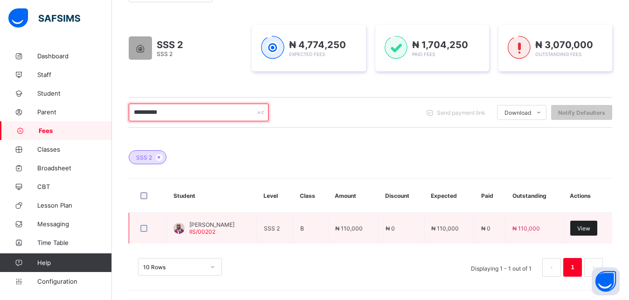
type input "**********"
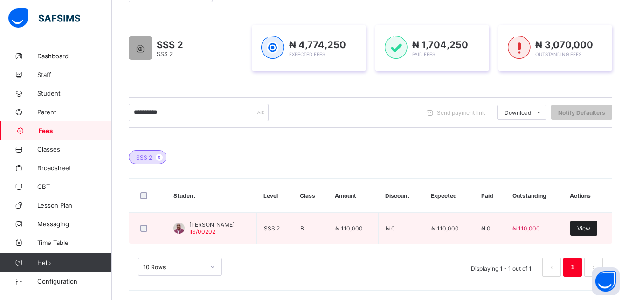
click at [590, 230] on span "View" at bounding box center [583, 228] width 13 height 7
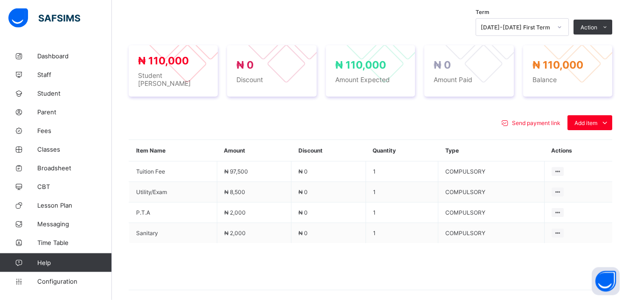
scroll to position [329, 0]
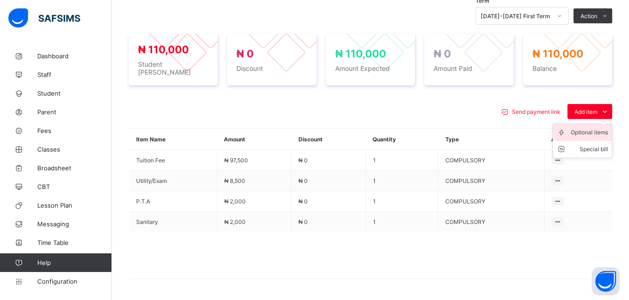
click at [588, 130] on div "Optional items" at bounding box center [588, 132] width 37 height 9
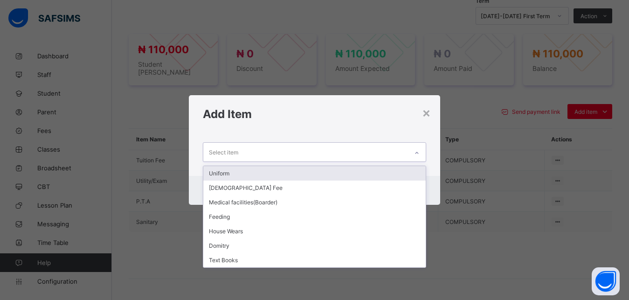
click at [386, 153] on div "Select item" at bounding box center [305, 152] width 205 height 18
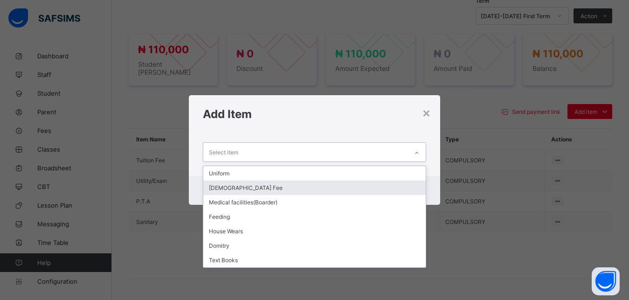
click at [341, 185] on div "[DEMOGRAPHIC_DATA] Fee" at bounding box center [314, 187] width 223 height 14
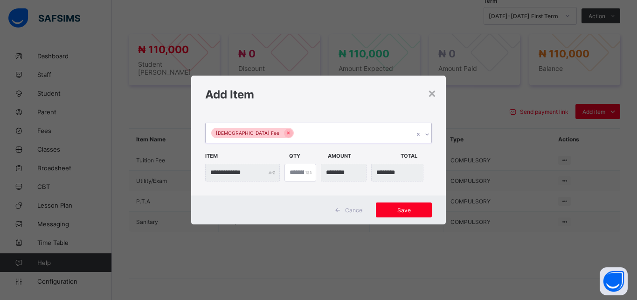
click at [323, 134] on div "[DEMOGRAPHIC_DATA] Fee" at bounding box center [310, 133] width 208 height 20
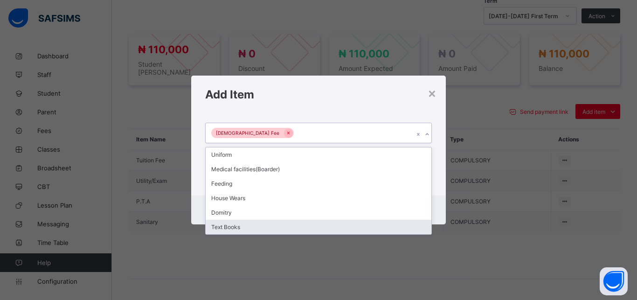
click at [301, 226] on div "Text Books" at bounding box center [319, 226] width 226 height 14
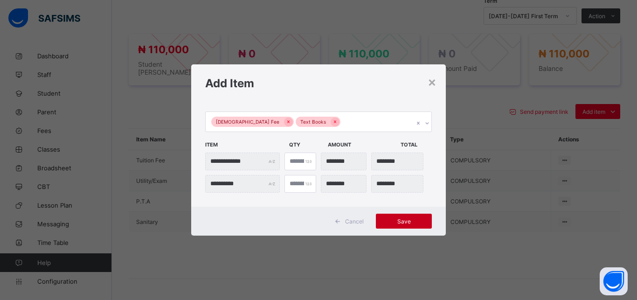
click at [388, 221] on span "Save" at bounding box center [404, 221] width 42 height 7
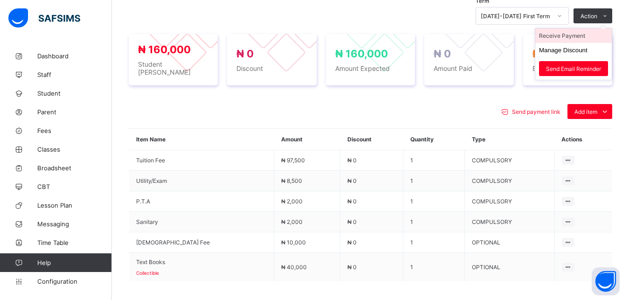
click at [585, 34] on li "Receive Payment" at bounding box center [573, 35] width 76 height 14
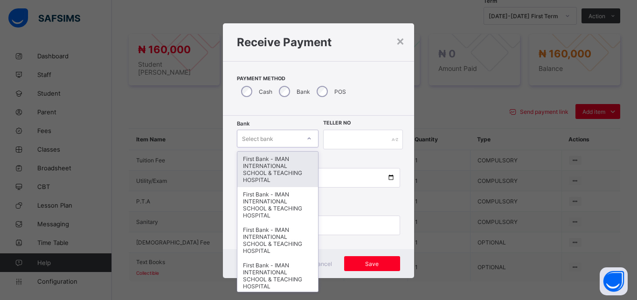
click at [268, 137] on div "Select bank" at bounding box center [257, 139] width 31 height 18
click at [274, 163] on div "First Bank - IMAN INTERNATIONAL SCHOOL & TEACHING HOSPITAL" at bounding box center [277, 168] width 81 height 35
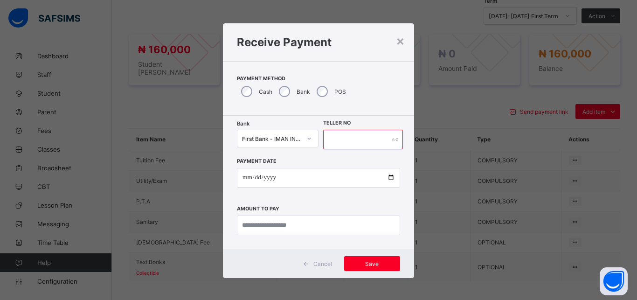
click at [327, 142] on input "text" at bounding box center [363, 140] width 80 height 20
type input "*****"
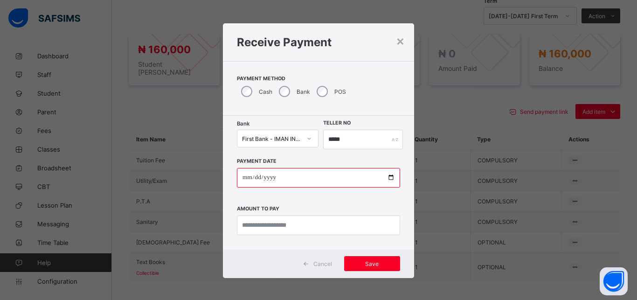
click at [386, 177] on input "date" at bounding box center [318, 178] width 163 height 20
type input "**********"
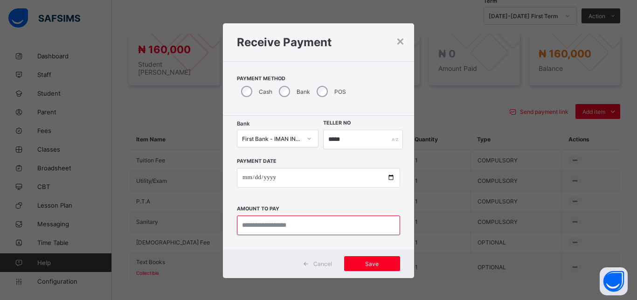
click at [304, 232] on input "currency" at bounding box center [318, 225] width 163 height 20
type input "*********"
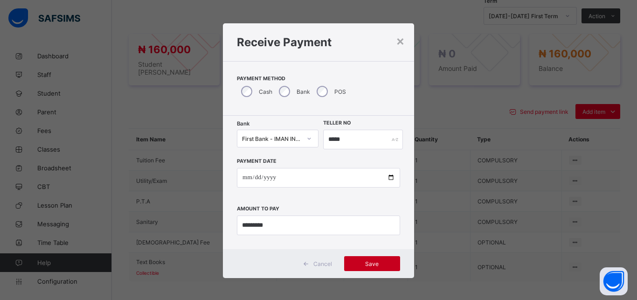
click at [361, 262] on span "Save" at bounding box center [372, 263] width 42 height 7
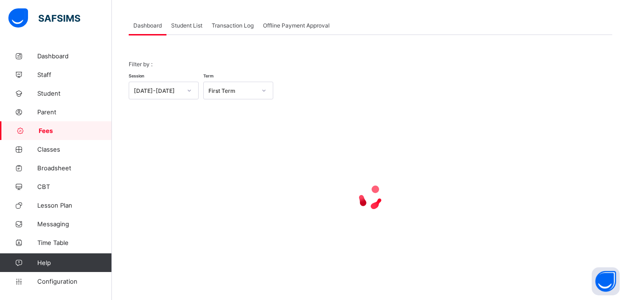
scroll to position [45, 0]
click at [184, 25] on span "Student List" at bounding box center [186, 25] width 31 height 7
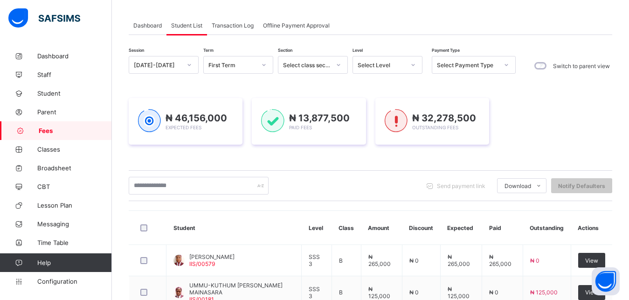
click at [379, 64] on div "Select Level" at bounding box center [381, 65] width 48 height 7
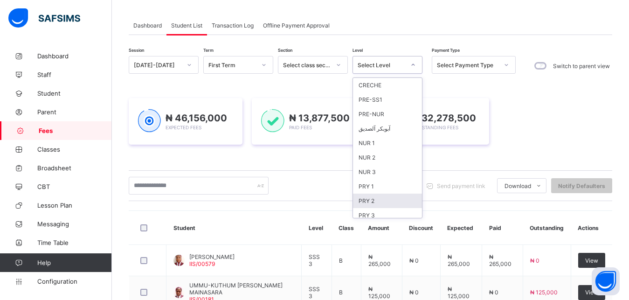
click at [396, 201] on div "PRY 2" at bounding box center [387, 200] width 69 height 14
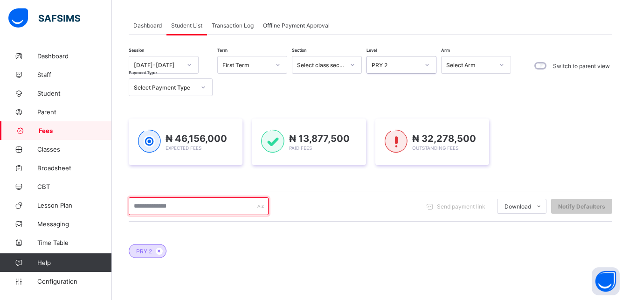
click at [227, 207] on input "text" at bounding box center [199, 206] width 140 height 18
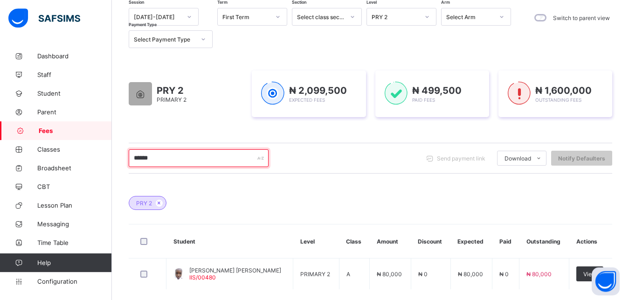
scroll to position [116, 0]
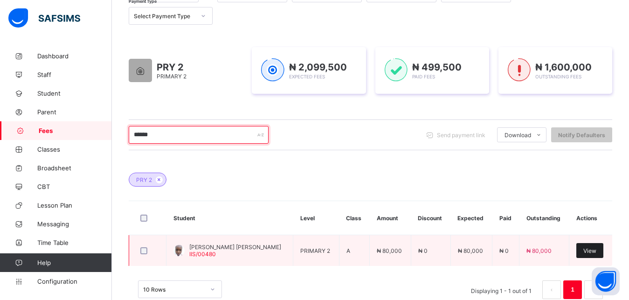
type input "******"
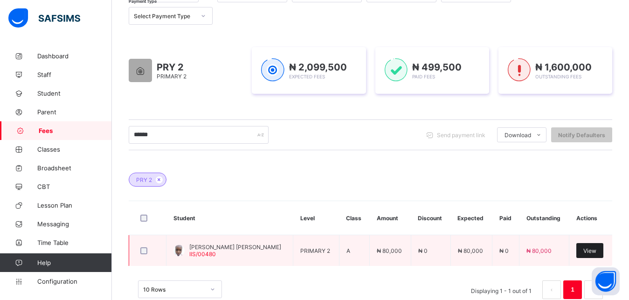
click at [596, 251] on span "View" at bounding box center [589, 250] width 13 height 7
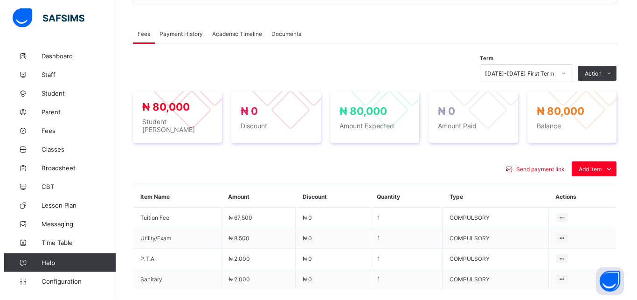
scroll to position [282, 0]
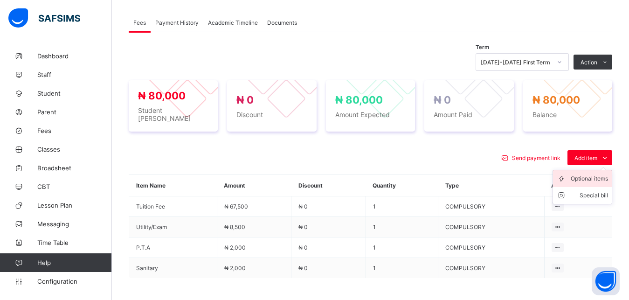
click at [590, 177] on div "Optional items" at bounding box center [588, 178] width 37 height 9
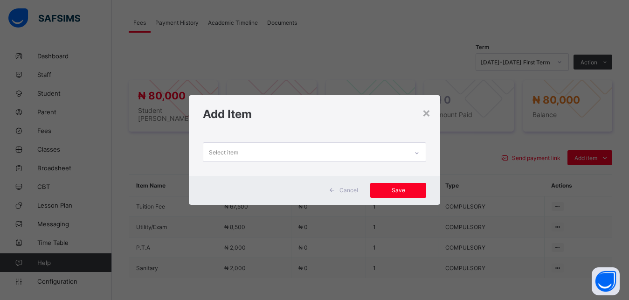
click at [370, 151] on div "Select item" at bounding box center [305, 152] width 205 height 18
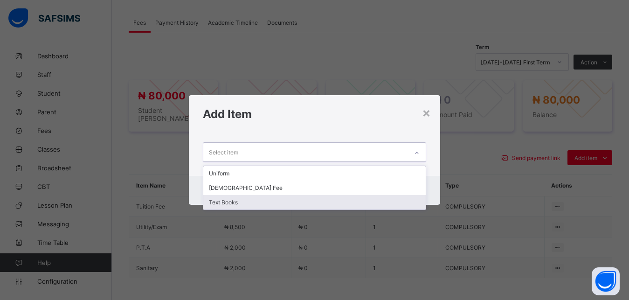
click at [326, 201] on div "Text Books" at bounding box center [314, 202] width 223 height 14
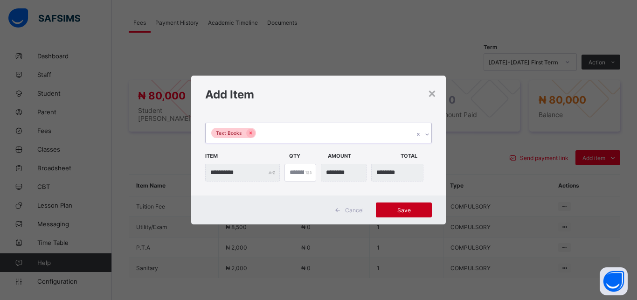
click at [388, 212] on span "Save" at bounding box center [404, 209] width 42 height 7
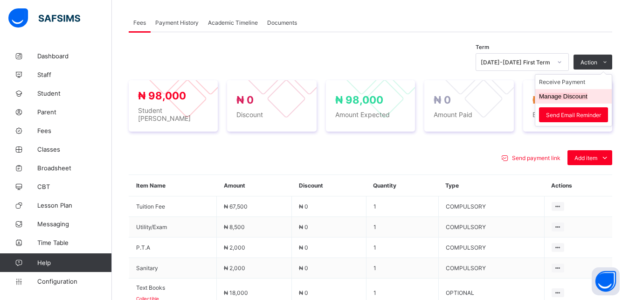
click at [571, 97] on button "Manage Discount" at bounding box center [563, 96] width 48 height 7
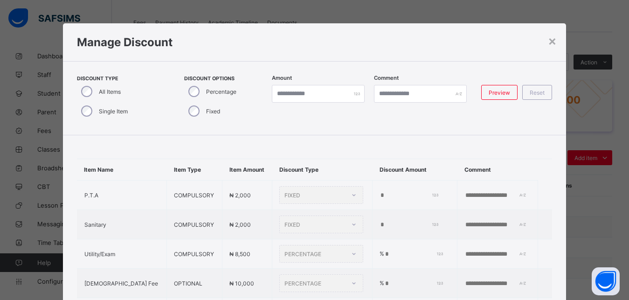
type input "*"
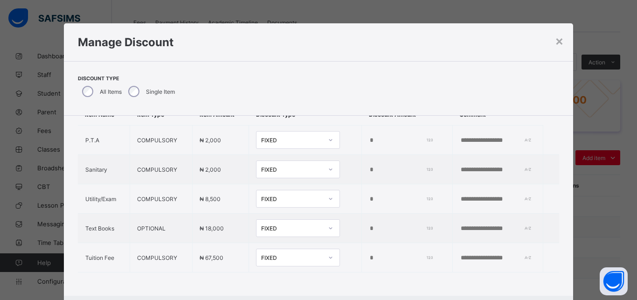
scroll to position [43, 0]
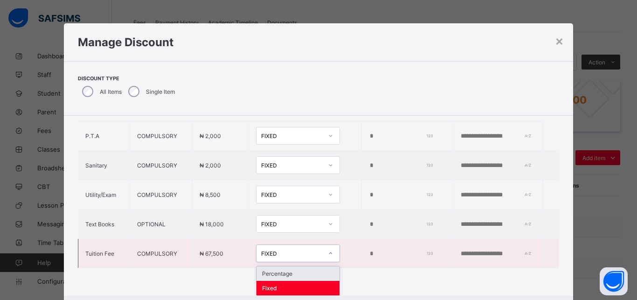
click at [294, 250] on div "FIXED" at bounding box center [292, 253] width 62 height 7
click at [300, 268] on div "Percentage" at bounding box center [297, 273] width 83 height 14
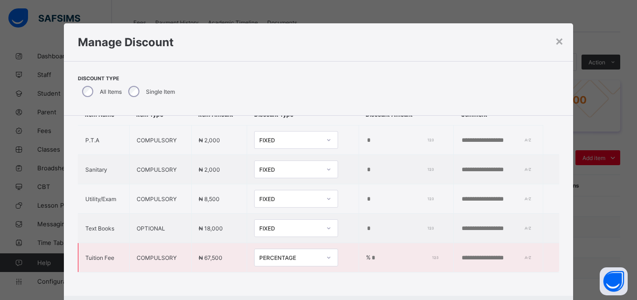
click at [370, 254] on input "*" at bounding box center [402, 257] width 65 height 7
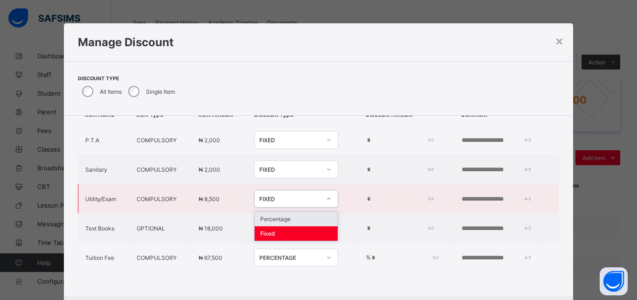
click at [283, 194] on div "FIXED" at bounding box center [286, 198] width 65 height 13
click at [288, 212] on div "Percentage" at bounding box center [295, 219] width 83 height 14
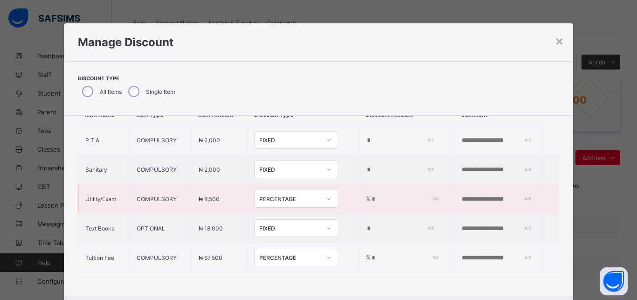
click at [370, 195] on input "*" at bounding box center [402, 198] width 65 height 7
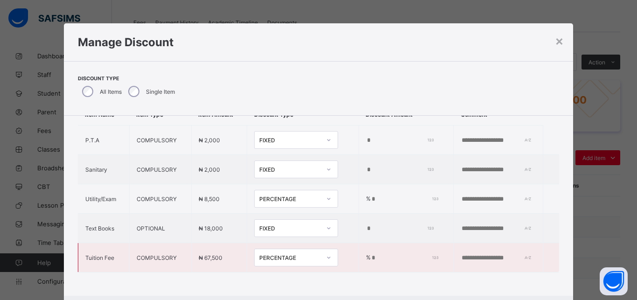
click at [370, 254] on input "***" at bounding box center [402, 257] width 65 height 7
type input "*"
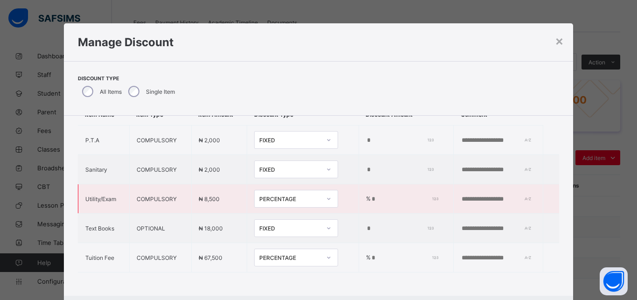
type input "**"
click at [370, 195] on input "*" at bounding box center [402, 198] width 65 height 7
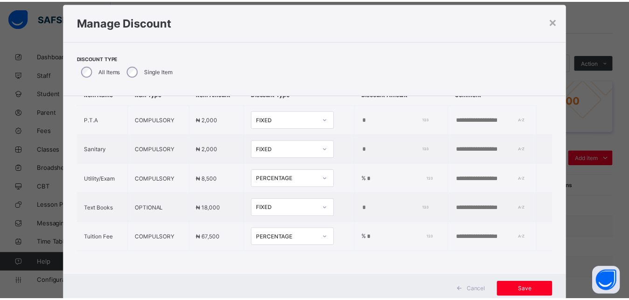
scroll to position [21, 0]
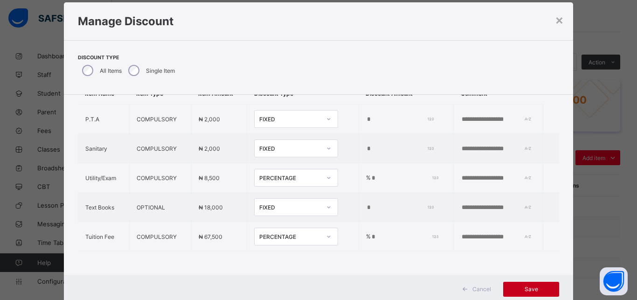
type input "***"
click at [528, 288] on span "Save" at bounding box center [531, 288] width 42 height 7
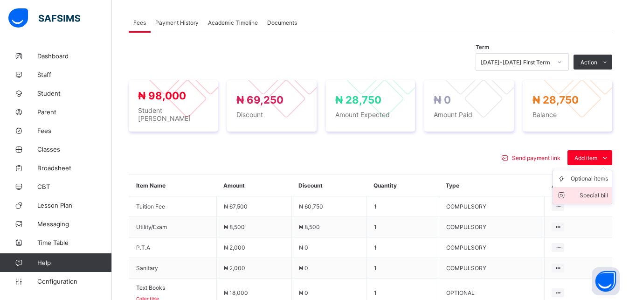
click at [592, 195] on div "Special bill" at bounding box center [588, 195] width 37 height 9
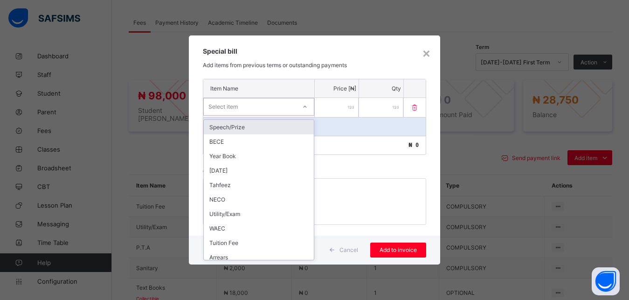
click at [269, 110] on div "Select item" at bounding box center [250, 106] width 92 height 13
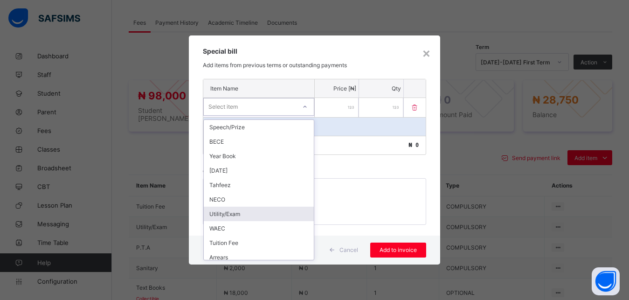
click at [261, 213] on div "Utility/Exam" at bounding box center [259, 213] width 110 height 14
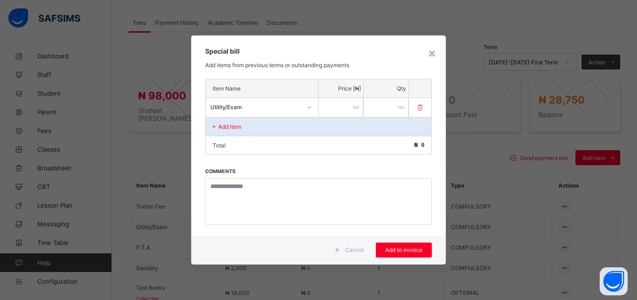
click at [344, 110] on input "number" at bounding box center [340, 107] width 45 height 19
type input "****"
click at [397, 249] on span "Add to invoice" at bounding box center [404, 249] width 42 height 7
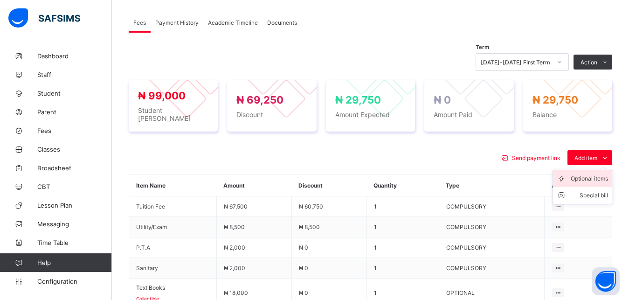
click at [595, 174] on div "Optional items" at bounding box center [588, 178] width 37 height 9
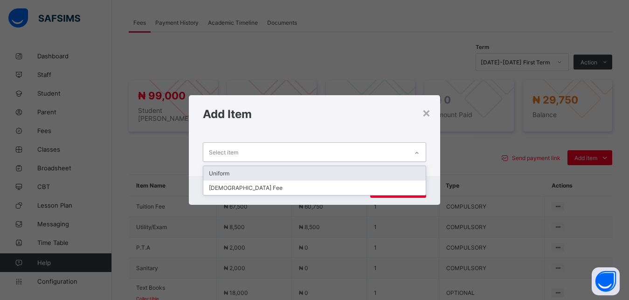
click at [348, 152] on div "Select item" at bounding box center [305, 152] width 205 height 18
click at [329, 176] on div "Uniform" at bounding box center [314, 173] width 223 height 14
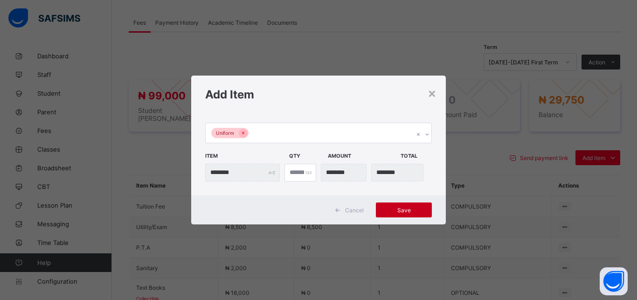
click at [400, 212] on span "Save" at bounding box center [404, 209] width 42 height 7
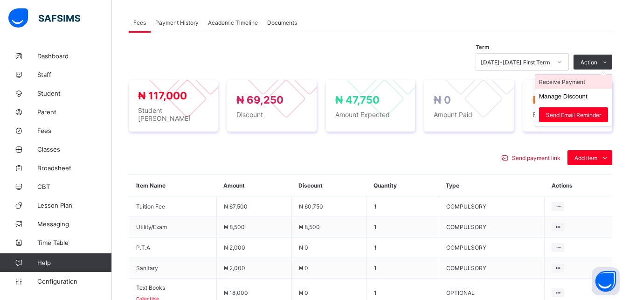
click at [587, 82] on li "Receive Payment" at bounding box center [573, 82] width 76 height 14
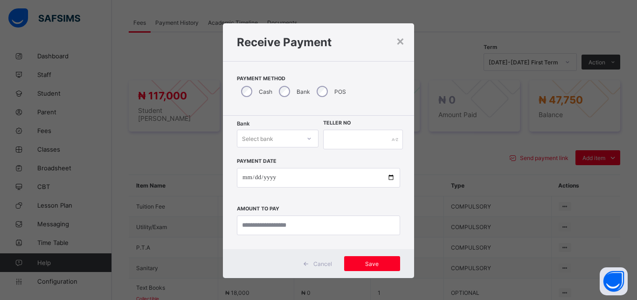
click at [266, 140] on div "Select bank" at bounding box center [257, 139] width 31 height 18
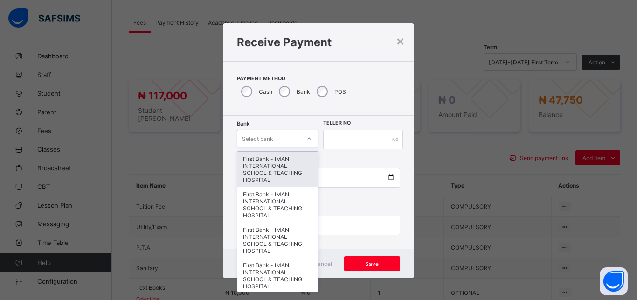
click at [266, 171] on div "First Bank - IMAN INTERNATIONAL SCHOOL & TEACHING HOSPITAL" at bounding box center [277, 168] width 81 height 35
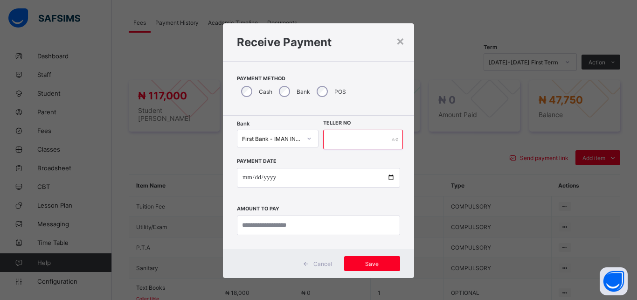
click at [360, 142] on input "text" at bounding box center [363, 140] width 80 height 20
type input "*****"
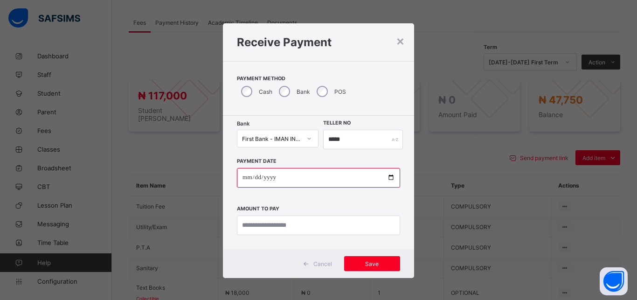
click at [385, 178] on input "date" at bounding box center [318, 178] width 163 height 20
type input "**********"
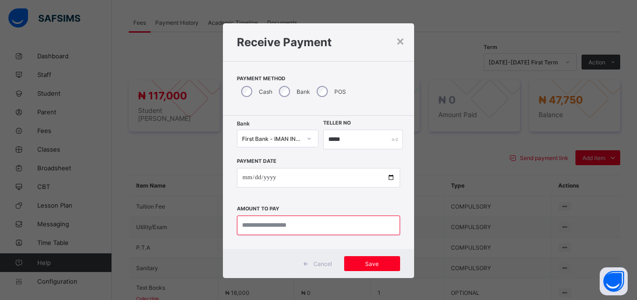
click at [304, 225] on input "currency" at bounding box center [318, 225] width 163 height 20
type input "********"
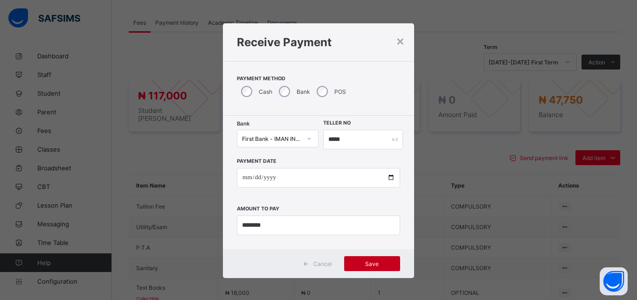
click at [368, 265] on span "Save" at bounding box center [372, 263] width 42 height 7
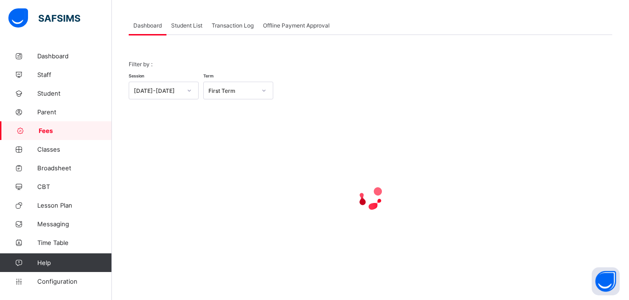
scroll to position [45, 0]
click at [190, 27] on span "Student List" at bounding box center [186, 25] width 31 height 7
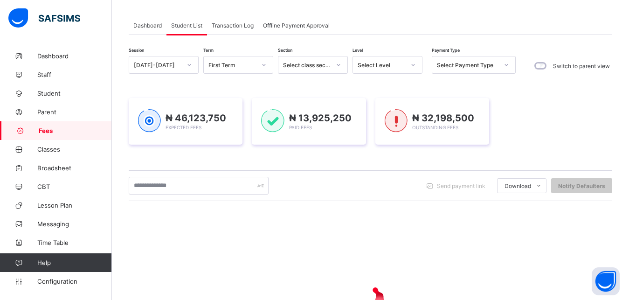
click at [375, 61] on div "Select Level" at bounding box center [378, 64] width 51 height 13
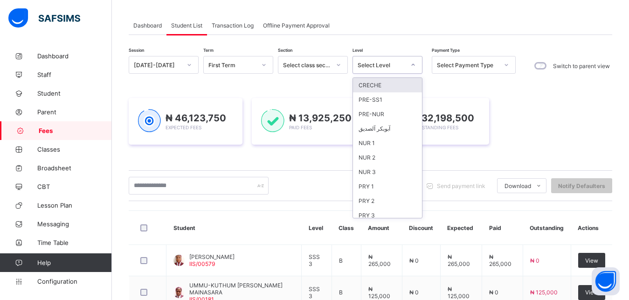
scroll to position [120, 0]
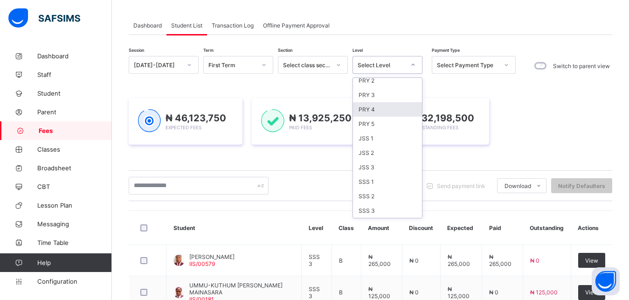
click at [385, 108] on div "PRY 4" at bounding box center [387, 109] width 69 height 14
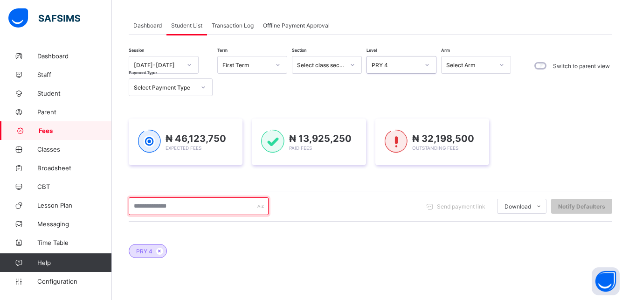
click at [206, 208] on input "text" at bounding box center [199, 206] width 140 height 18
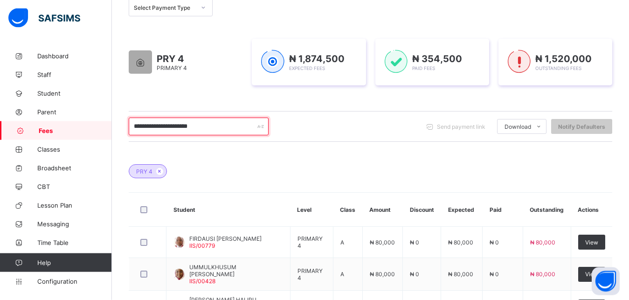
scroll to position [156, 0]
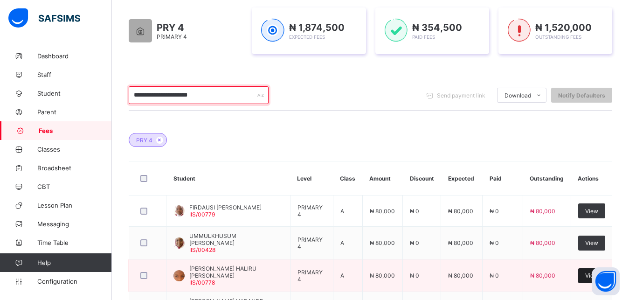
type input "**********"
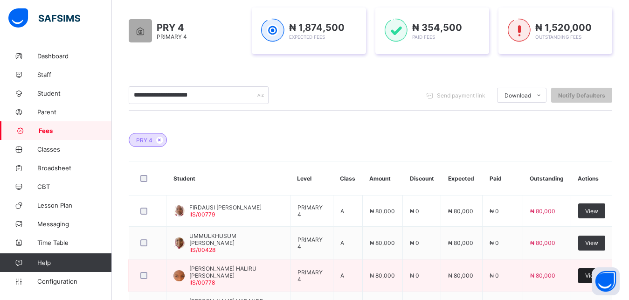
click at [586, 272] on div "View" at bounding box center [591, 275] width 27 height 15
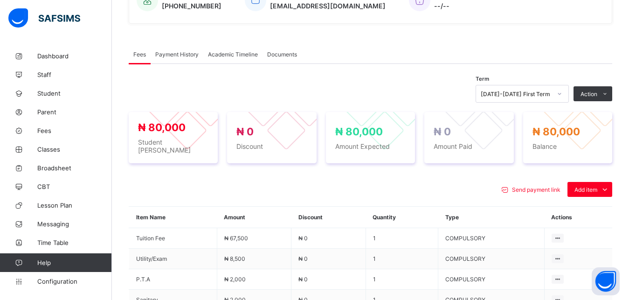
scroll to position [274, 0]
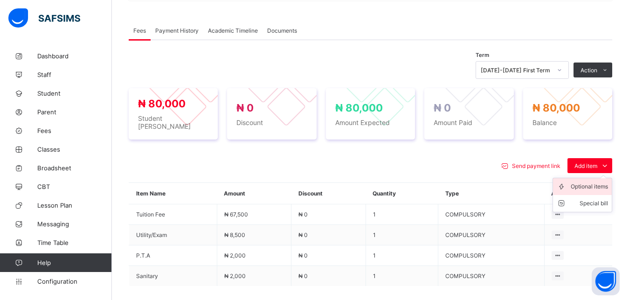
click at [589, 185] on div "Optional items" at bounding box center [588, 186] width 37 height 9
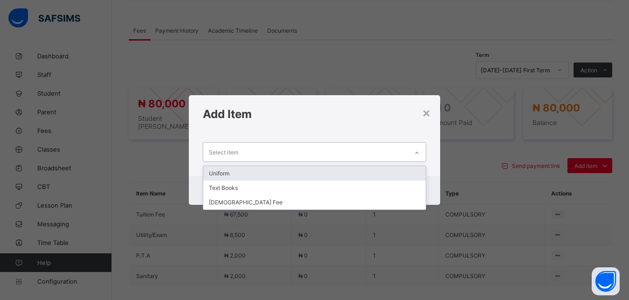
click at [347, 150] on div "Select item" at bounding box center [305, 152] width 205 height 18
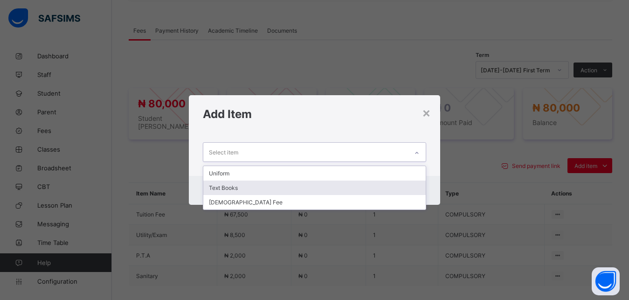
click at [331, 184] on div "Text Books" at bounding box center [314, 187] width 223 height 14
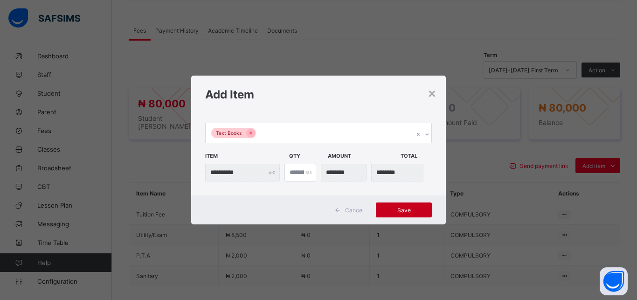
click at [407, 209] on span "Save" at bounding box center [404, 209] width 42 height 7
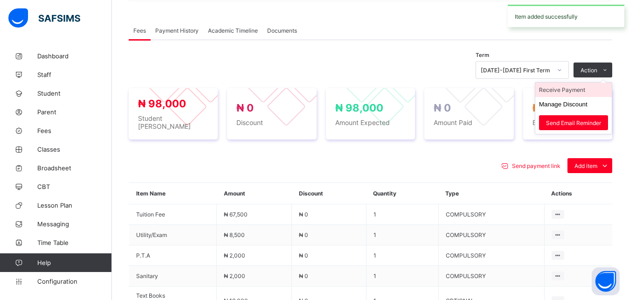
click at [585, 92] on li "Receive Payment" at bounding box center [573, 89] width 76 height 14
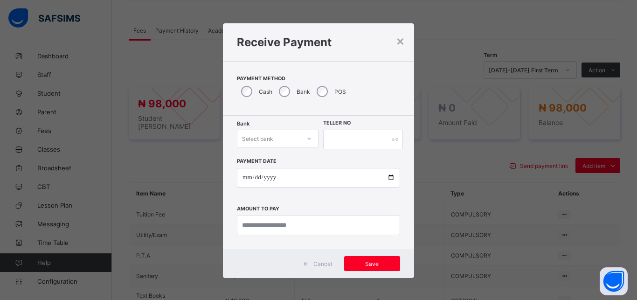
click at [272, 138] on div "Select bank" at bounding box center [268, 138] width 63 height 13
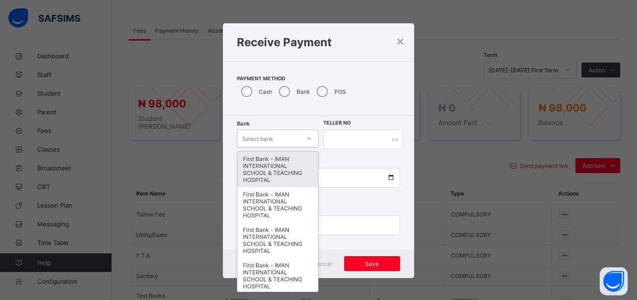
click at [273, 158] on div "First Bank - IMAN INTERNATIONAL SCHOOL & TEACHING HOSPITAL" at bounding box center [277, 168] width 81 height 35
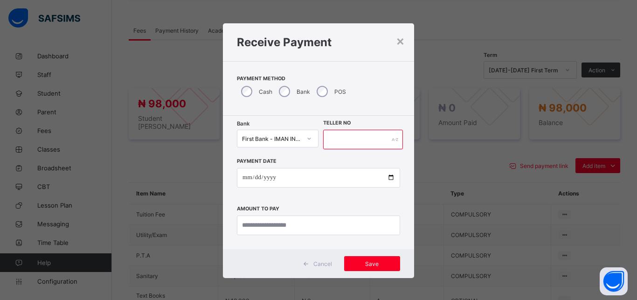
click at [371, 138] on input "text" at bounding box center [363, 140] width 80 height 20
type input "*****"
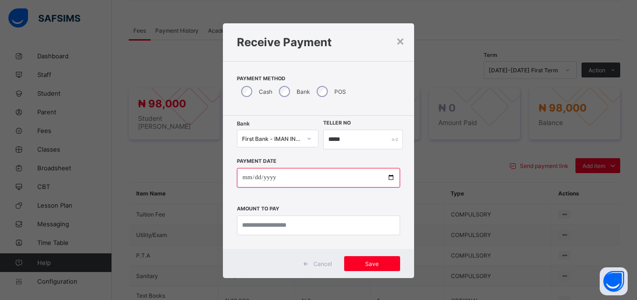
click at [384, 177] on input "date" at bounding box center [318, 178] width 163 height 20
type input "**********"
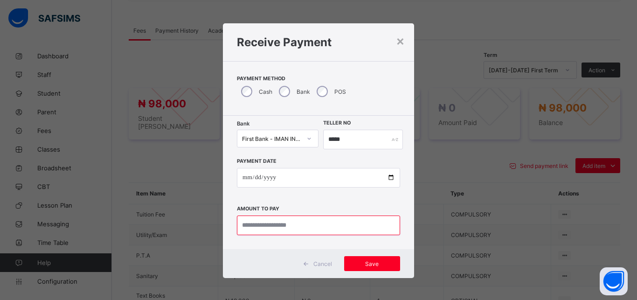
click at [307, 233] on input "currency" at bounding box center [318, 225] width 163 height 20
type input "********"
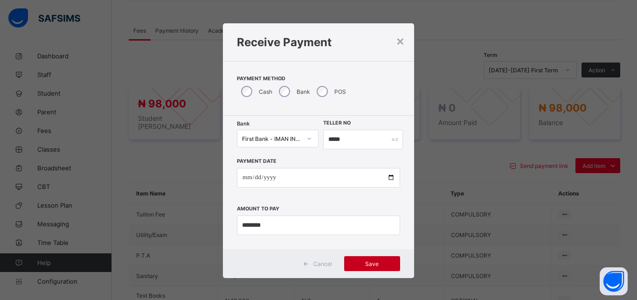
click at [371, 265] on span "Save" at bounding box center [372, 263] width 42 height 7
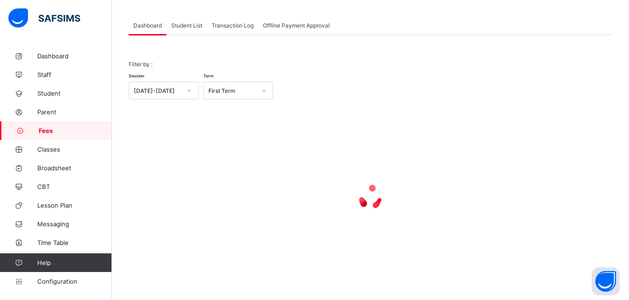
scroll to position [45, 0]
click at [184, 26] on span "Student List" at bounding box center [186, 25] width 31 height 7
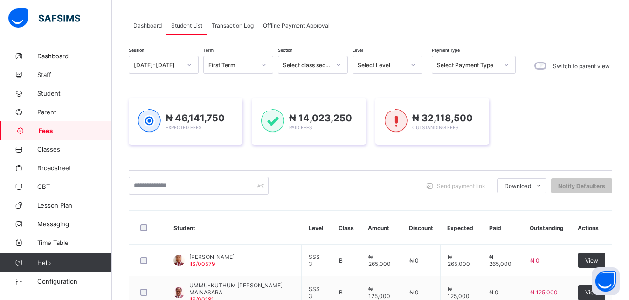
click at [371, 65] on div "Select Level" at bounding box center [381, 65] width 48 height 7
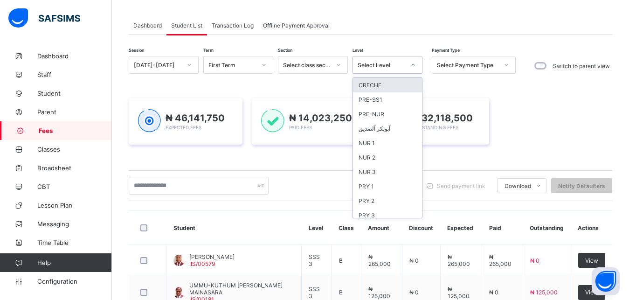
click at [371, 65] on div "Select Level" at bounding box center [381, 65] width 48 height 7
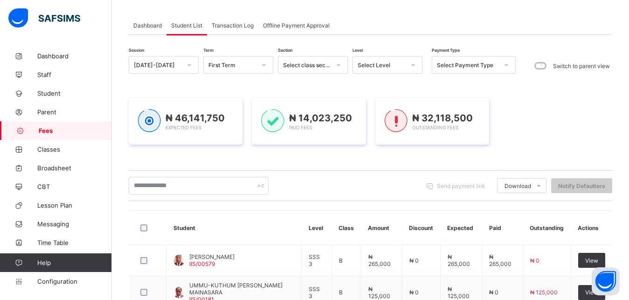
click at [477, 21] on div "Dashboard Student List Transaction Log Offline Payment Approval" at bounding box center [370, 25] width 483 height 19
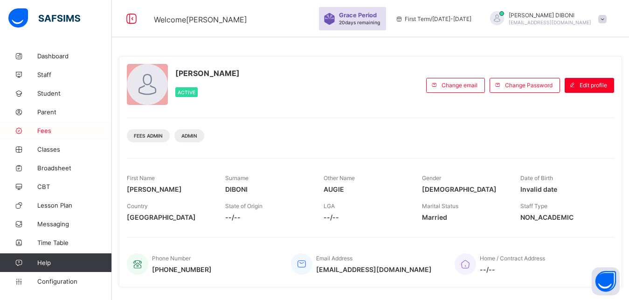
click at [45, 130] on span "Fees" at bounding box center [74, 130] width 75 height 7
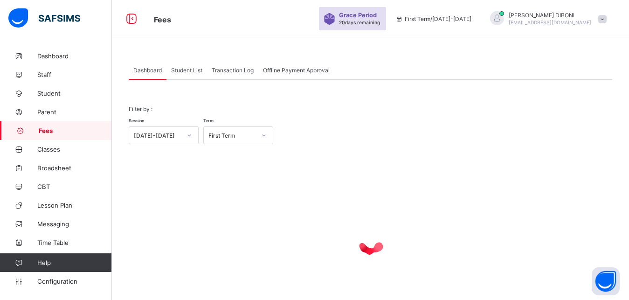
click at [186, 69] on span "Student List" at bounding box center [186, 70] width 31 height 7
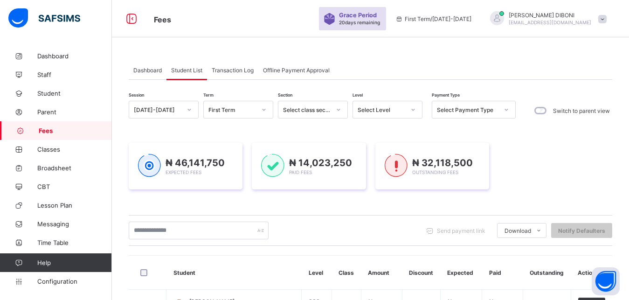
click at [177, 107] on div "[DATE]-[DATE]" at bounding box center [158, 109] width 48 height 7
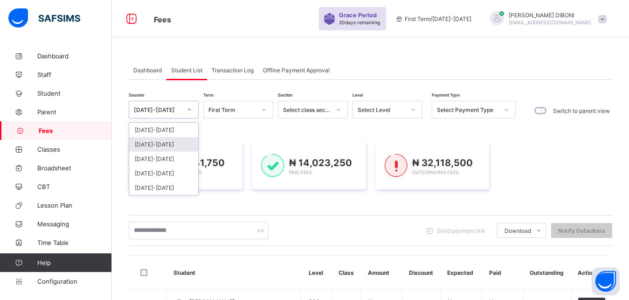
click at [174, 144] on div "[DATE]-[DATE]" at bounding box center [163, 144] width 69 height 14
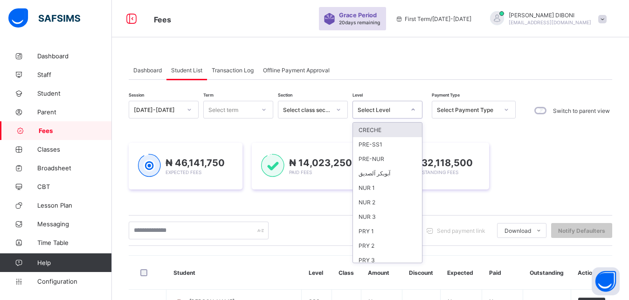
click at [394, 113] on div "Select Level" at bounding box center [381, 109] width 48 height 7
click at [388, 202] on div "NUR 2" at bounding box center [387, 202] width 69 height 14
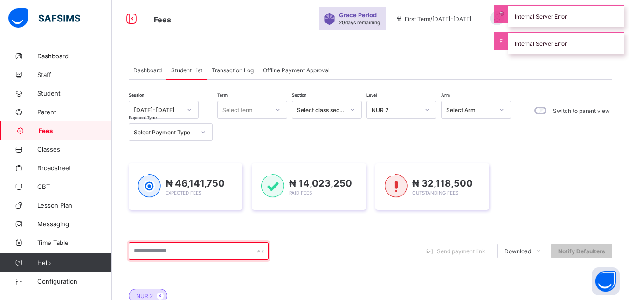
click at [226, 253] on input "text" at bounding box center [199, 251] width 140 height 18
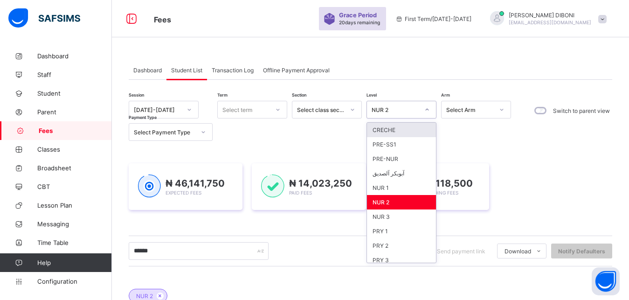
click at [407, 110] on div "NUR 2" at bounding box center [395, 109] width 48 height 7
click at [390, 226] on div "PRY 1" at bounding box center [401, 231] width 69 height 14
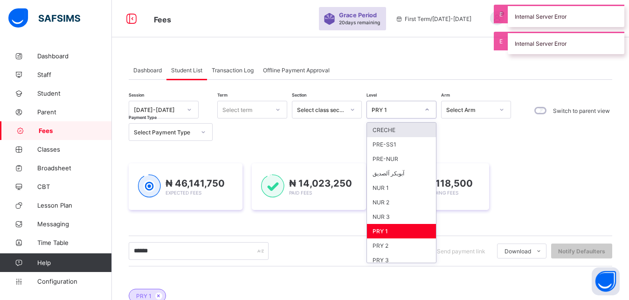
click at [399, 109] on div "PRY 1" at bounding box center [395, 109] width 48 height 7
click at [385, 201] on div "NUR 2" at bounding box center [401, 202] width 69 height 14
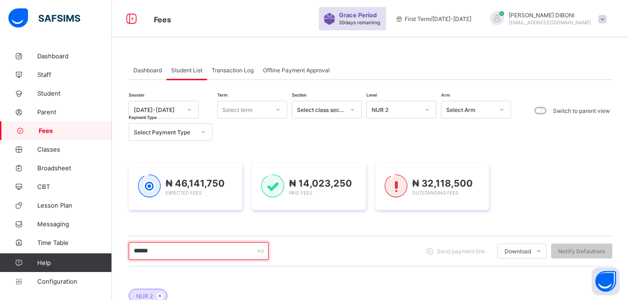
click at [178, 252] on input "******" at bounding box center [199, 251] width 140 height 18
type input "**********"
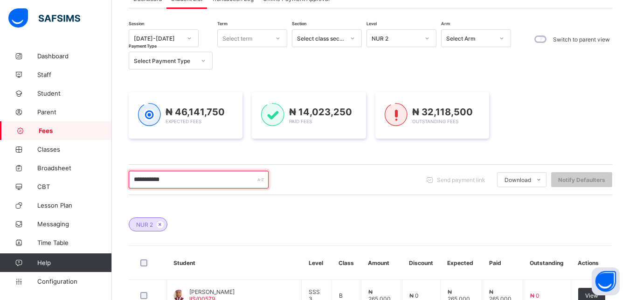
scroll to position [95, 0]
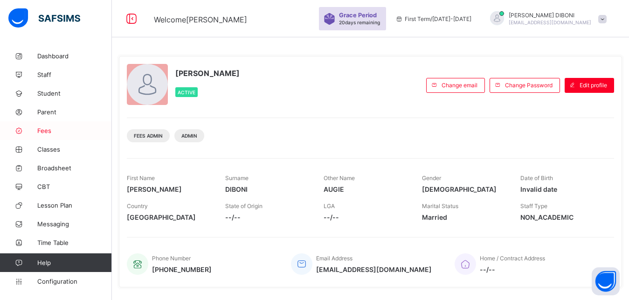
click at [41, 131] on span "Fees" at bounding box center [74, 130] width 75 height 7
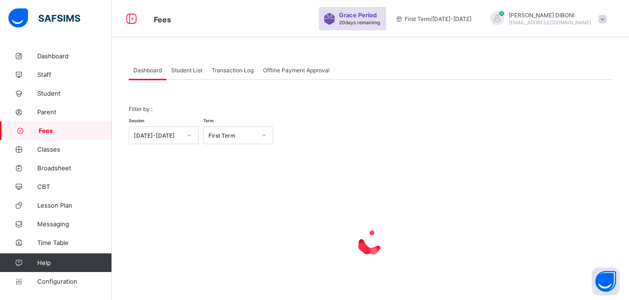
click at [189, 70] on span "Student List" at bounding box center [186, 70] width 31 height 7
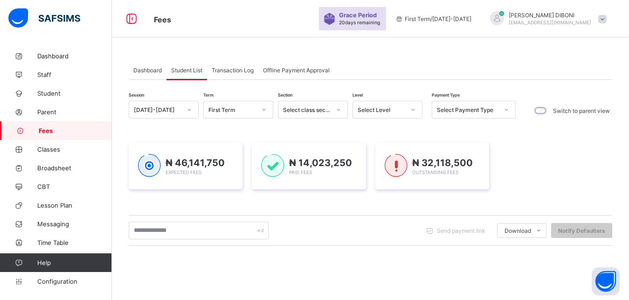
click at [175, 109] on div "[DATE]-[DATE]" at bounding box center [158, 109] width 48 height 7
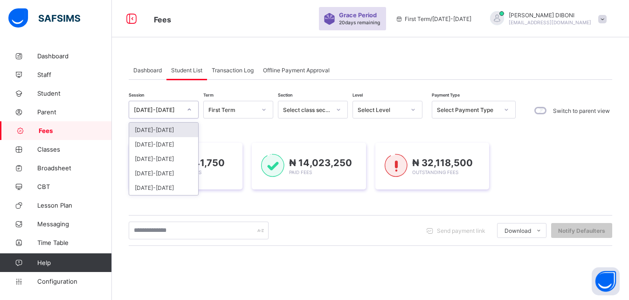
click at [169, 144] on div "[DATE]-[DATE]" at bounding box center [163, 144] width 69 height 14
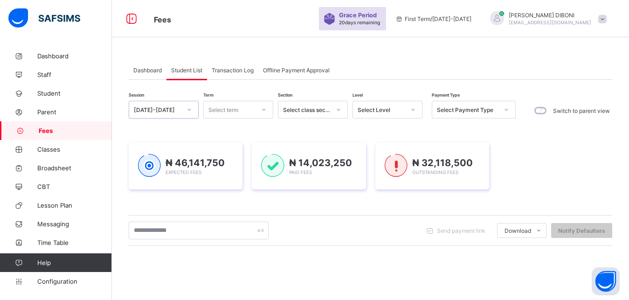
click at [381, 110] on div "Select Level" at bounding box center [381, 109] width 48 height 7
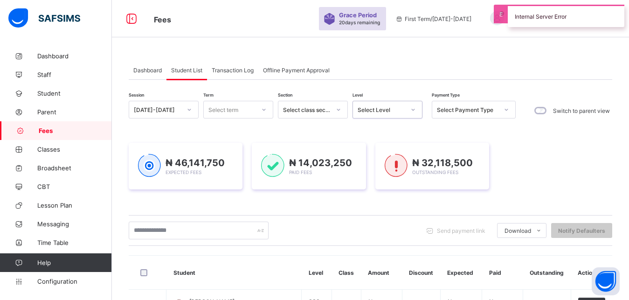
click at [403, 111] on div "Select Level" at bounding box center [381, 109] width 48 height 7
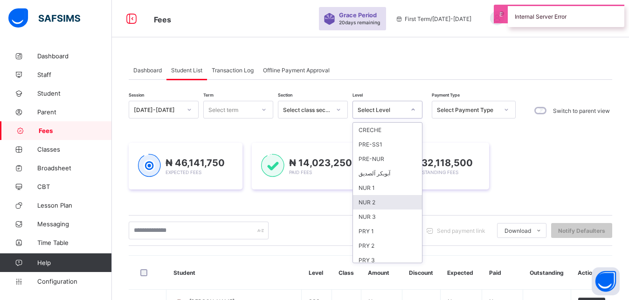
click at [384, 203] on div "NUR 2" at bounding box center [387, 202] width 69 height 14
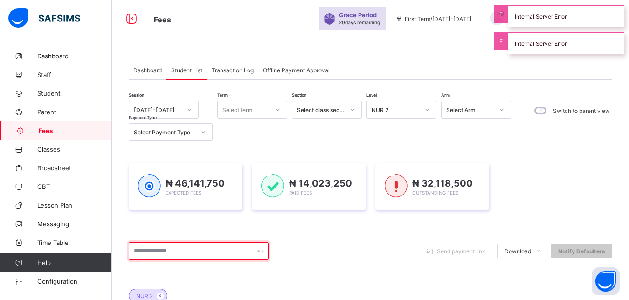
click at [207, 259] on input "text" at bounding box center [199, 251] width 140 height 18
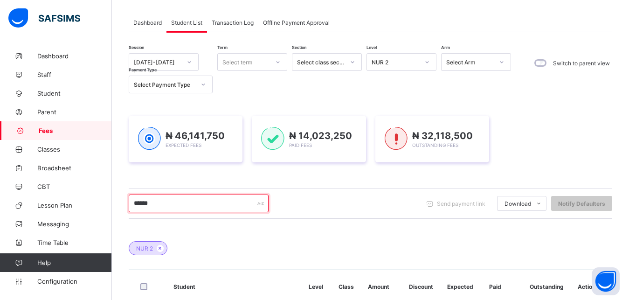
scroll to position [24, 0]
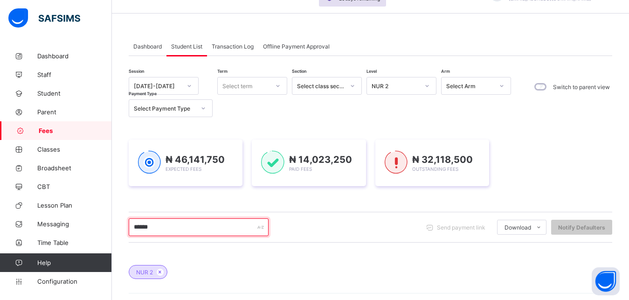
type input "******"
click at [253, 87] on div "Select term" at bounding box center [243, 85] width 51 height 13
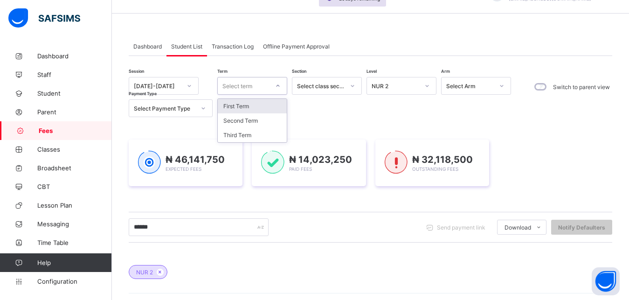
click at [253, 104] on div "First Term" at bounding box center [252, 106] width 69 height 14
click at [253, 104] on div "Session [DATE]-[DATE] Term option First Term focused, 1 of 3. 3 results availab…" at bounding box center [322, 97] width 387 height 40
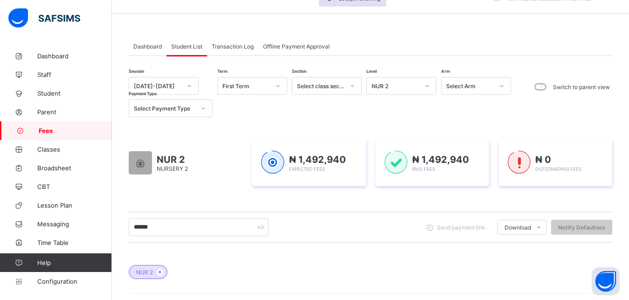
click at [269, 86] on div at bounding box center [278, 85] width 18 height 17
click at [262, 105] on div "First Term" at bounding box center [252, 106] width 69 height 14
click at [262, 105] on div "Session [DATE]-[DATE] Term option First Term, selected. 0 results available. Se…" at bounding box center [322, 97] width 387 height 40
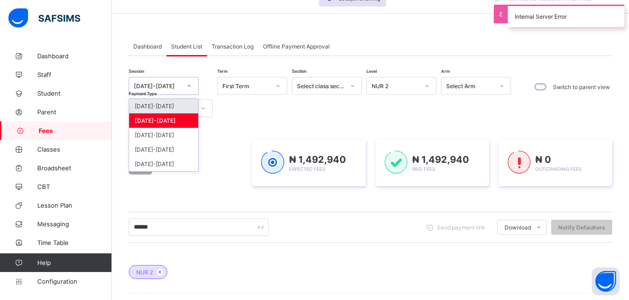
click at [178, 88] on div "[DATE]-[DATE]" at bounding box center [158, 85] width 48 height 7
click at [176, 118] on div "[DATE]-[DATE]" at bounding box center [163, 120] width 69 height 14
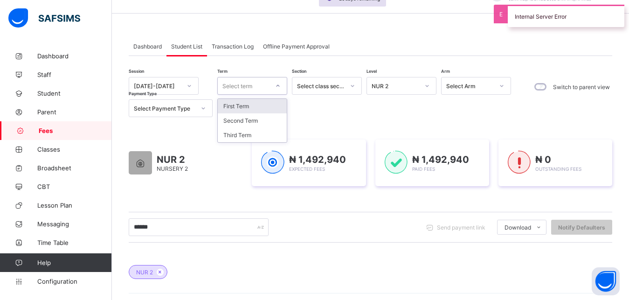
click at [251, 87] on div "Select term" at bounding box center [237, 86] width 30 height 18
click at [250, 107] on div "First Term" at bounding box center [252, 106] width 69 height 14
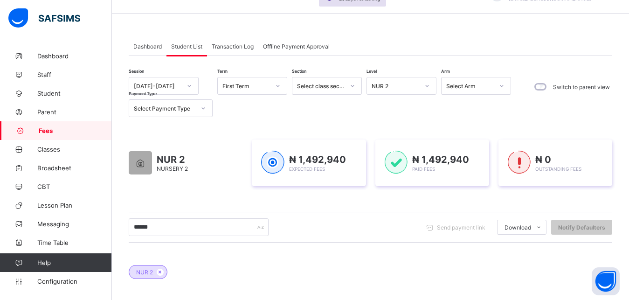
click at [250, 107] on div "Session [DATE]-[DATE] Term First Term Section Select class section Level NUR 2 …" at bounding box center [322, 97] width 387 height 40
